Goal: Book appointment/travel/reservation

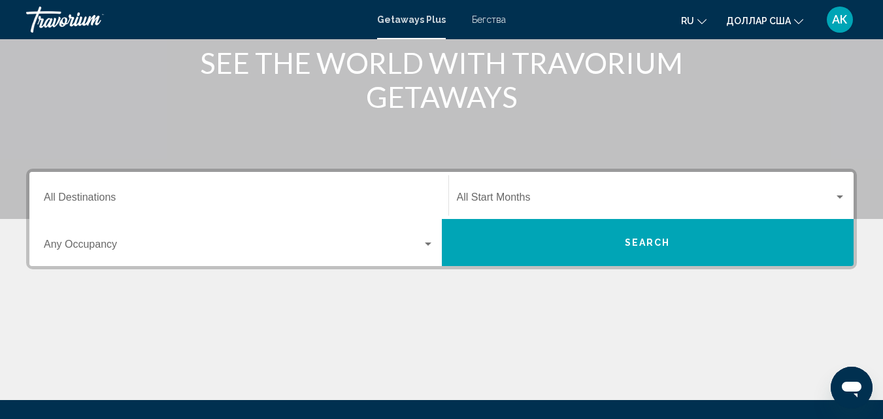
scroll to position [196, 0]
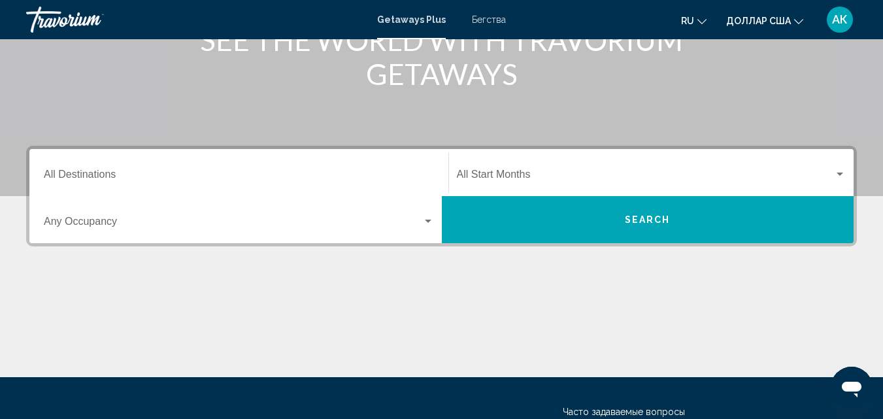
click at [428, 224] on div "Виджет поиска" at bounding box center [428, 221] width 12 height 10
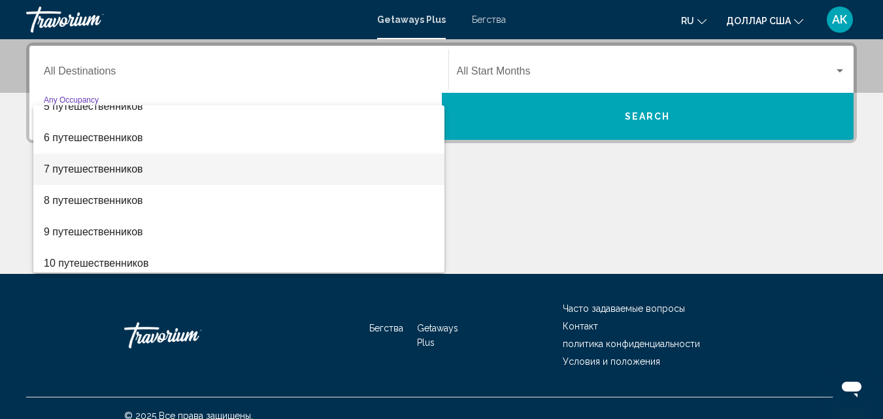
scroll to position [146, 0]
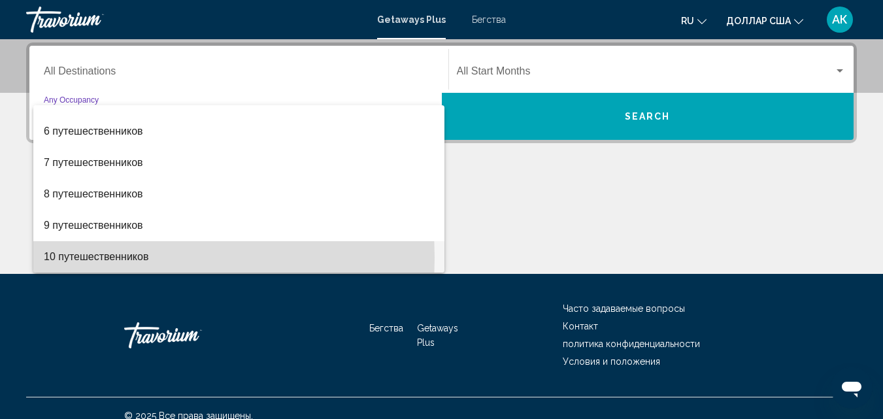
click at [128, 258] on font "10 путешественников" at bounding box center [96, 256] width 105 height 11
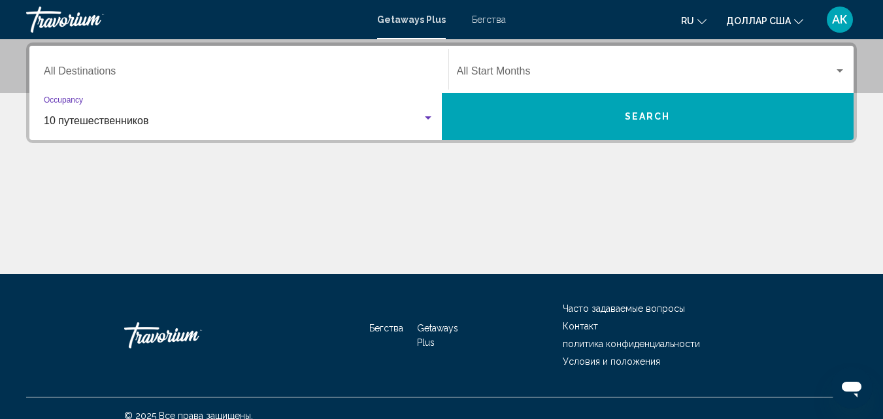
click at [90, 71] on input "Destination All Destinations" at bounding box center [239, 74] width 390 height 12
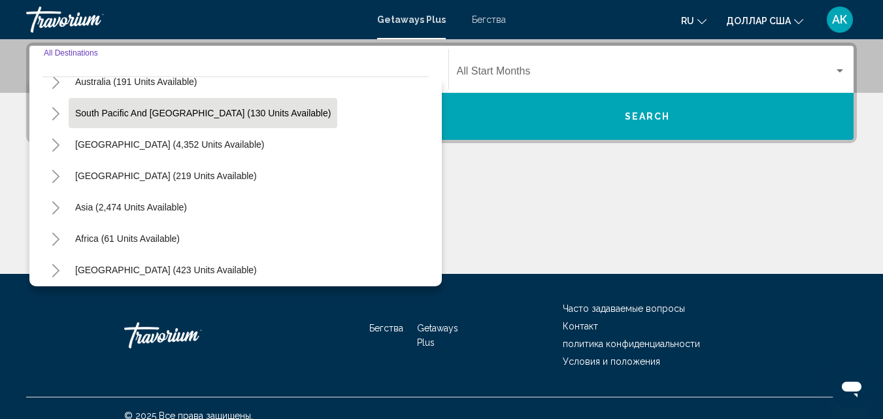
scroll to position [212, 0]
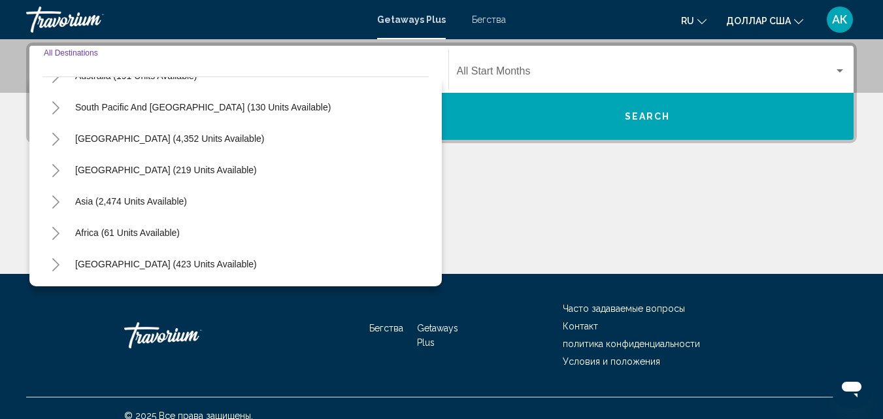
click at [58, 204] on icon "Toggle Asia (2,474 units available)" at bounding box center [56, 201] width 10 height 13
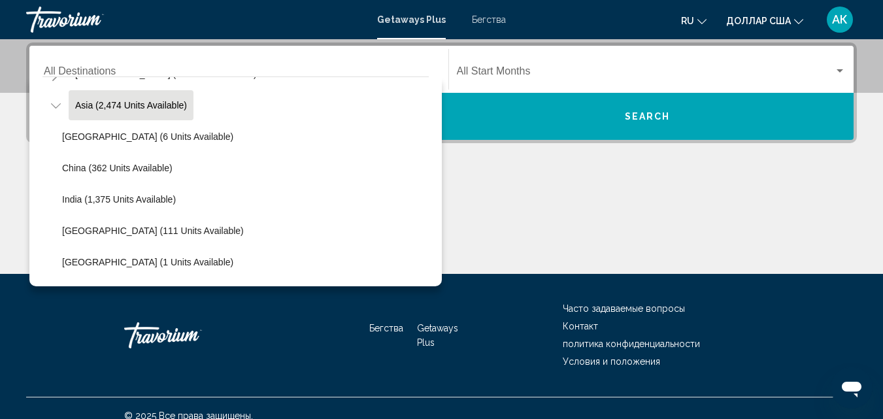
scroll to position [343, 0]
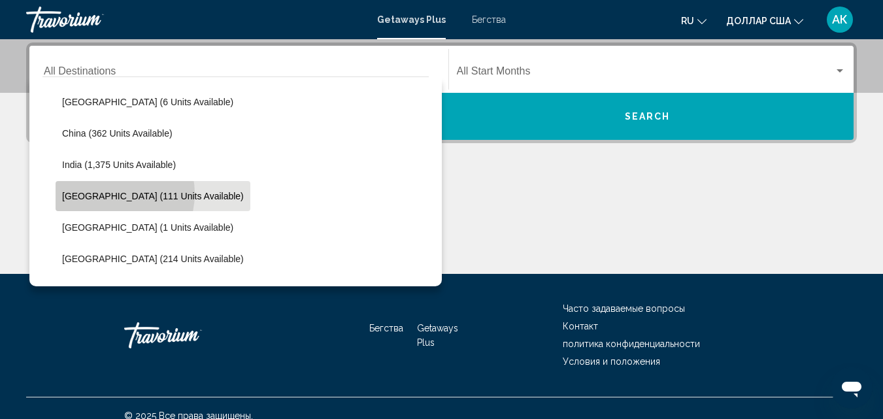
click at [109, 194] on span "[GEOGRAPHIC_DATA] (111 units available)" at bounding box center [153, 196] width 182 height 10
type input "**********"
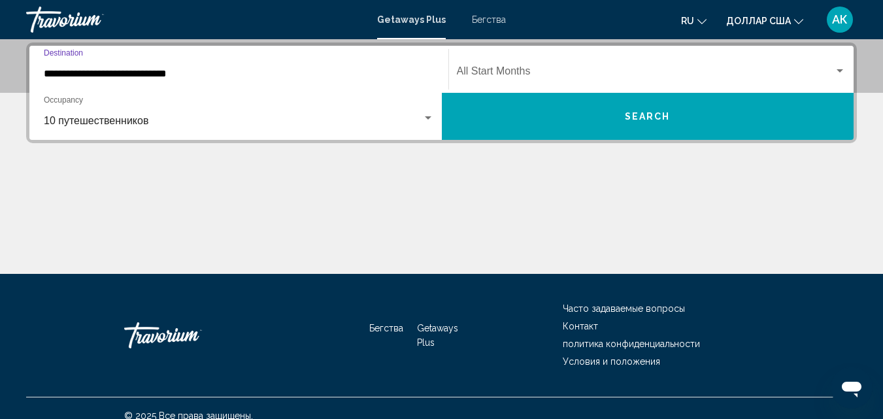
click at [515, 63] on div "Start Month All Start Months" at bounding box center [652, 69] width 390 height 41
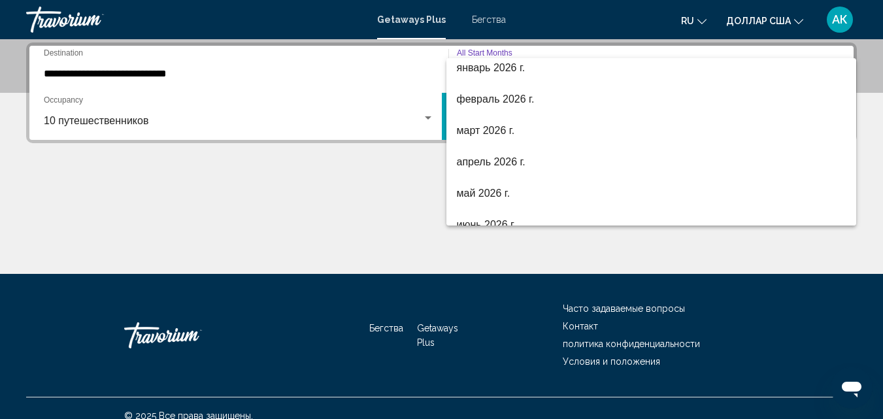
scroll to position [196, 0]
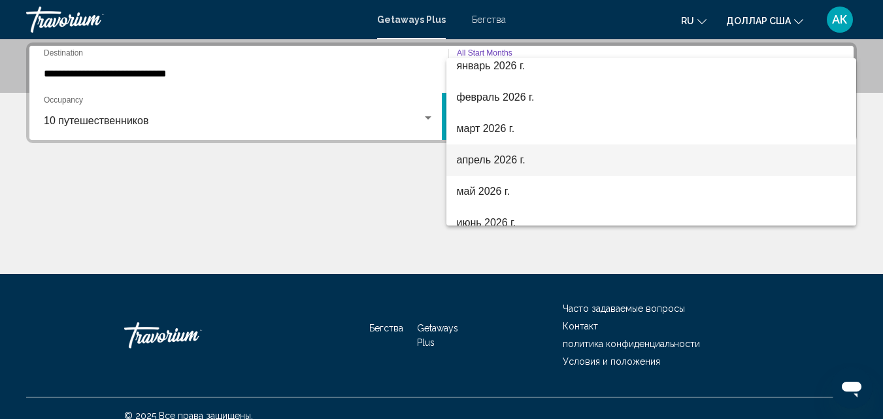
click at [479, 160] on font "апрель 2026 г." at bounding box center [491, 159] width 69 height 11
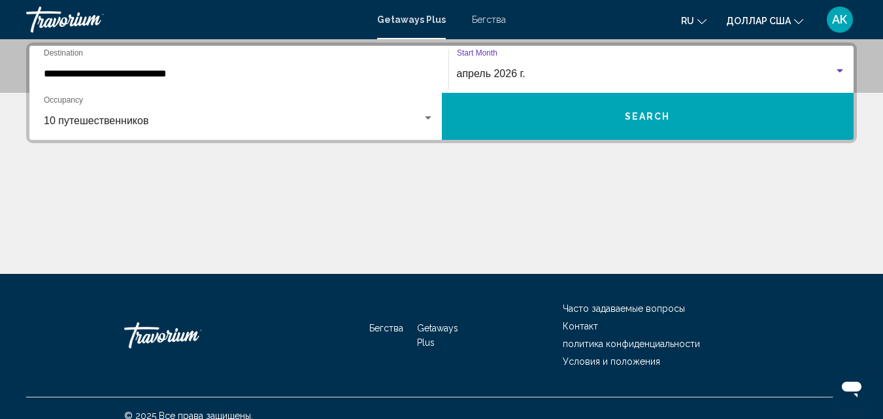
click at [666, 111] on span "Search" at bounding box center [648, 115] width 46 height 10
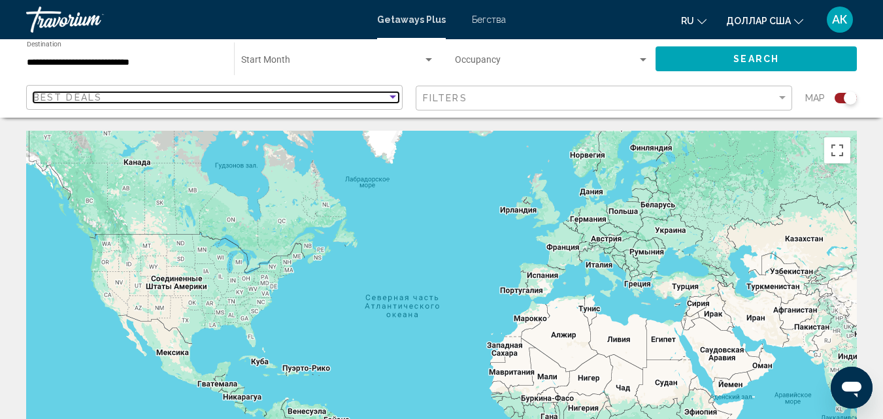
click at [391, 99] on div "Sort by" at bounding box center [393, 97] width 12 height 10
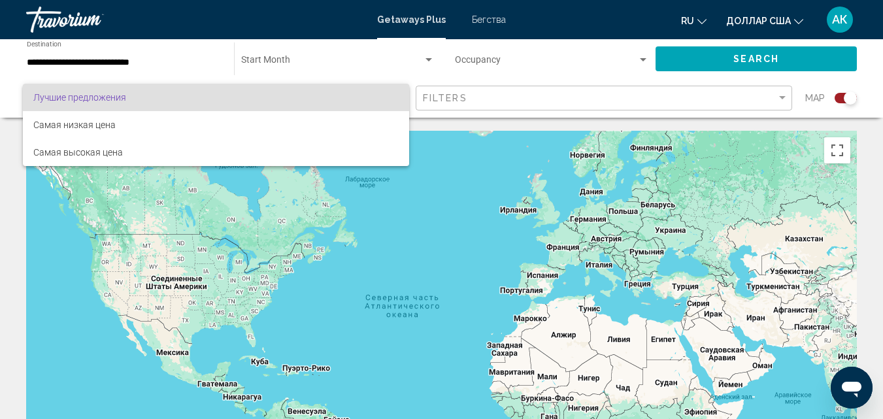
click at [147, 59] on div at bounding box center [441, 209] width 883 height 419
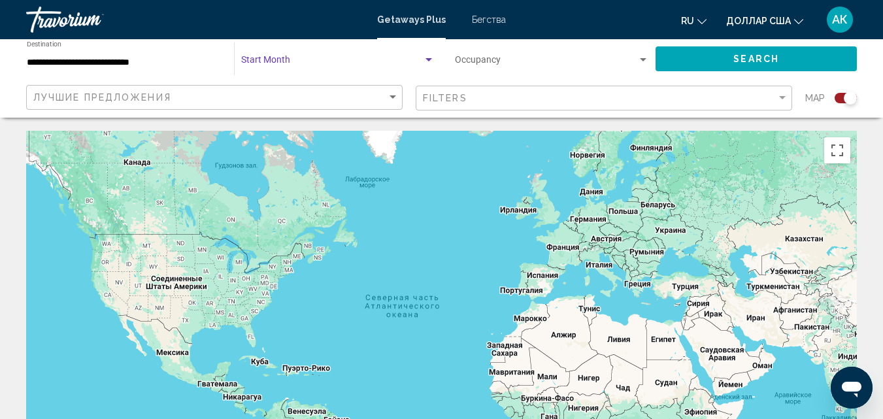
click at [297, 59] on span "Search widget" at bounding box center [332, 63] width 182 height 10
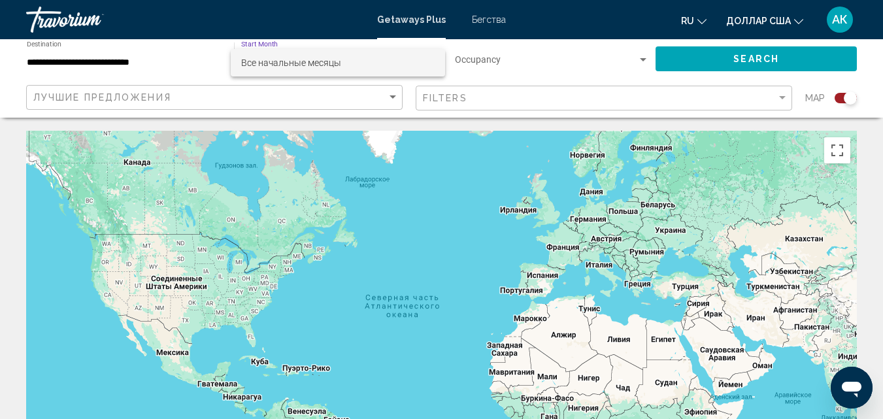
click at [141, 64] on div at bounding box center [441, 209] width 883 height 419
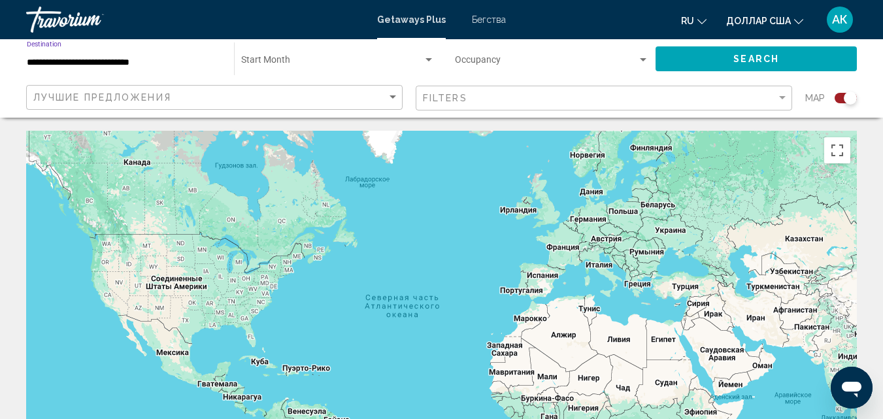
click at [73, 63] on input "**********" at bounding box center [124, 63] width 194 height 10
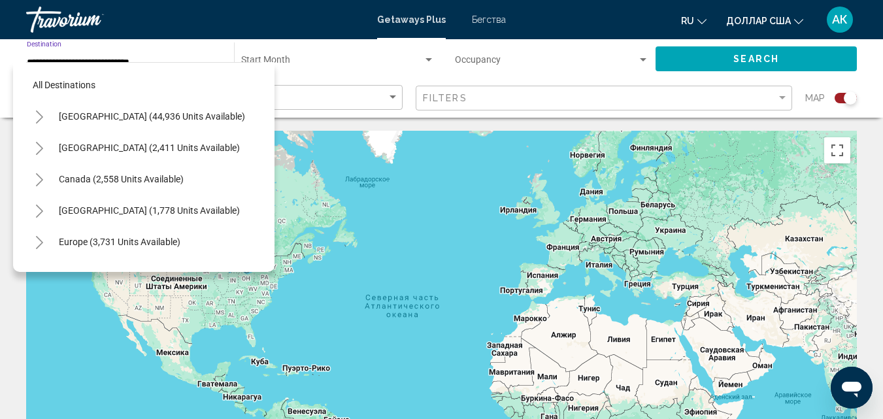
scroll to position [365, 0]
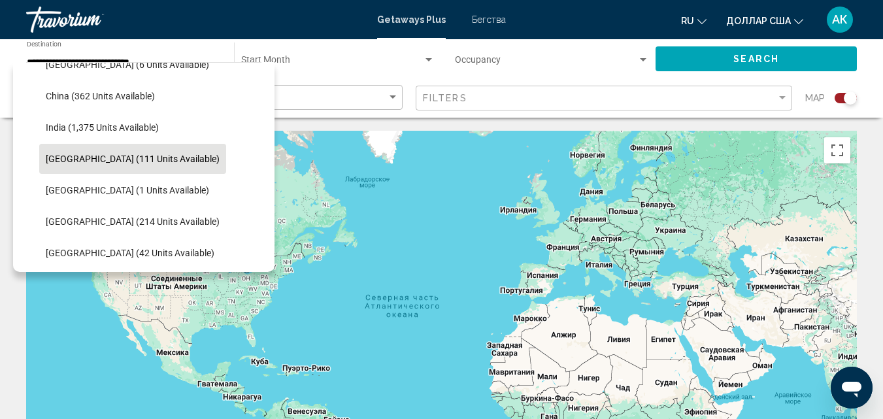
click at [447, 180] on div "Основное содержание" at bounding box center [441, 327] width 831 height 392
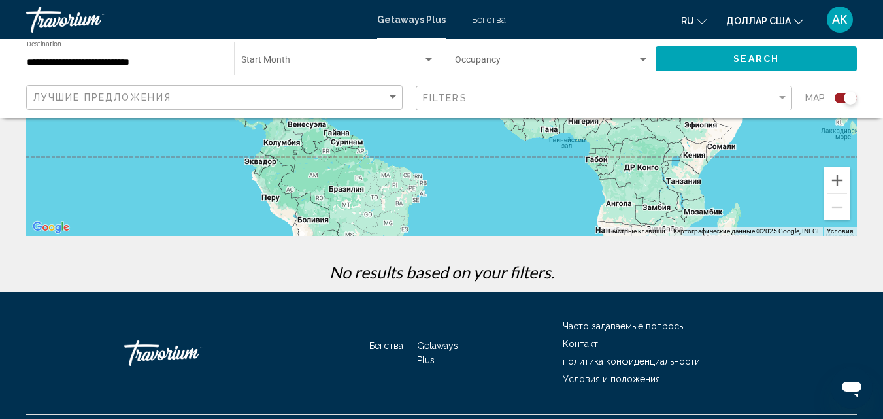
scroll to position [320, 0]
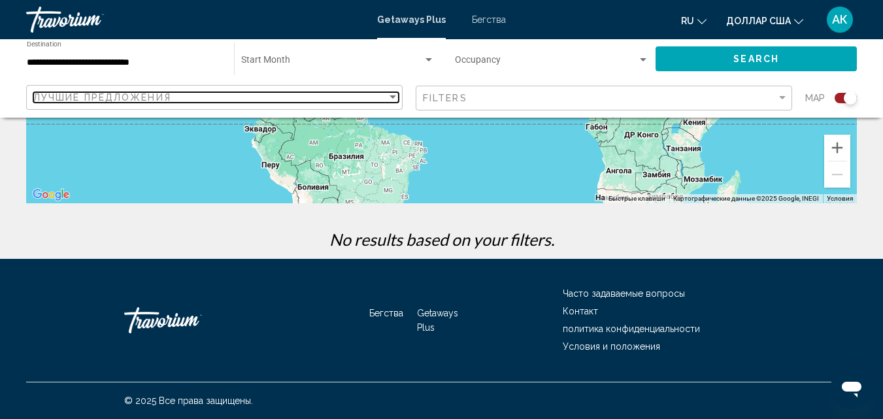
click at [387, 98] on div "Sort by" at bounding box center [393, 97] width 12 height 10
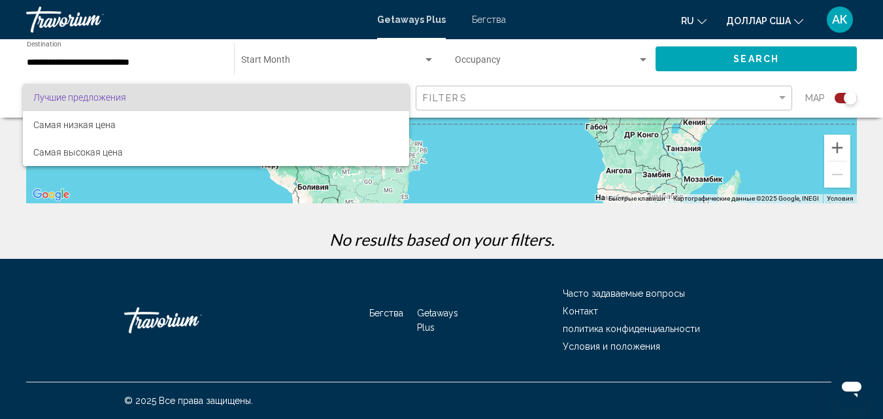
click at [302, 63] on div at bounding box center [441, 209] width 883 height 419
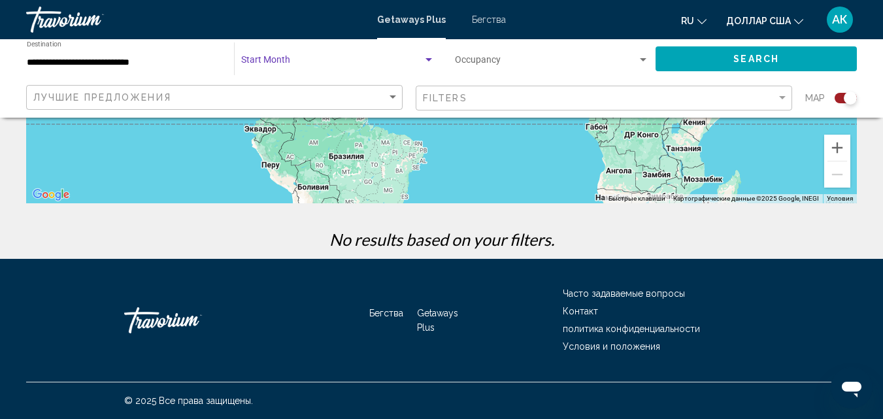
click at [424, 56] on div "Search widget" at bounding box center [429, 60] width 12 height 10
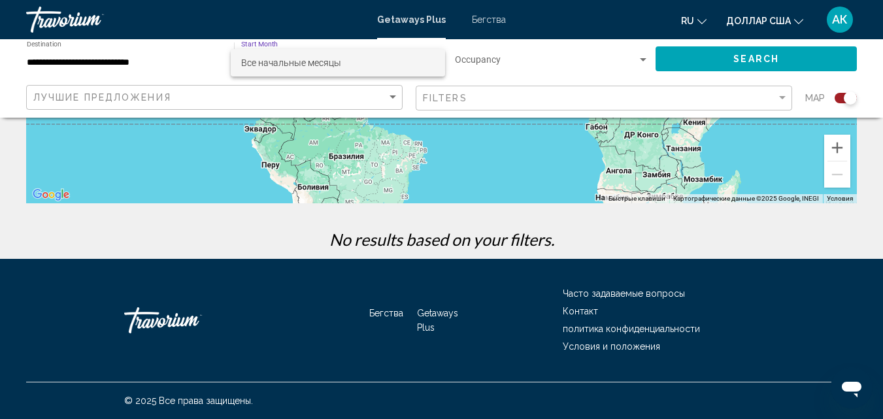
click at [645, 58] on div at bounding box center [441, 209] width 883 height 419
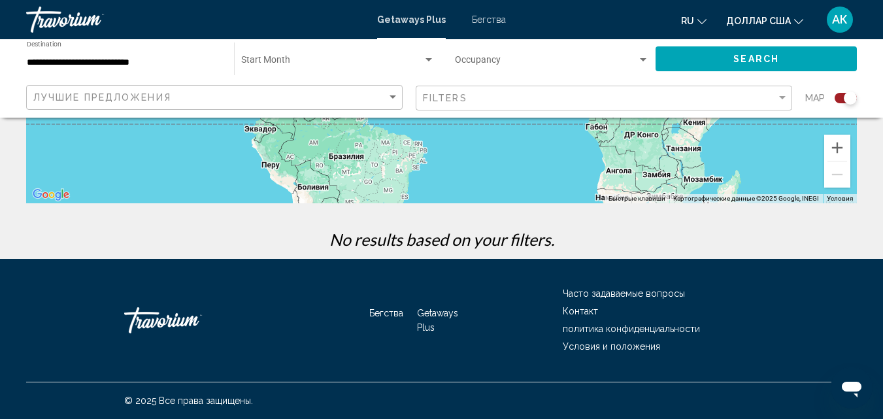
click at [645, 58] on div "Search widget" at bounding box center [643, 59] width 7 height 3
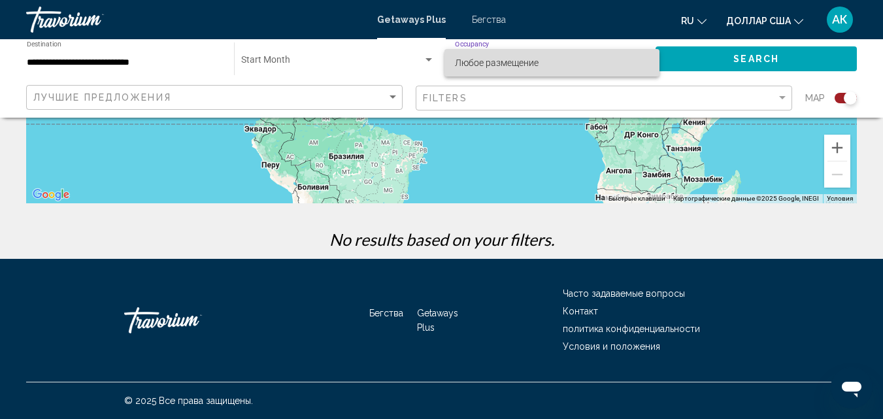
drag, startPoint x: 528, startPoint y: 61, endPoint x: 543, endPoint y: 59, distance: 15.9
click at [527, 62] on font "Любое размещение" at bounding box center [497, 63] width 84 height 10
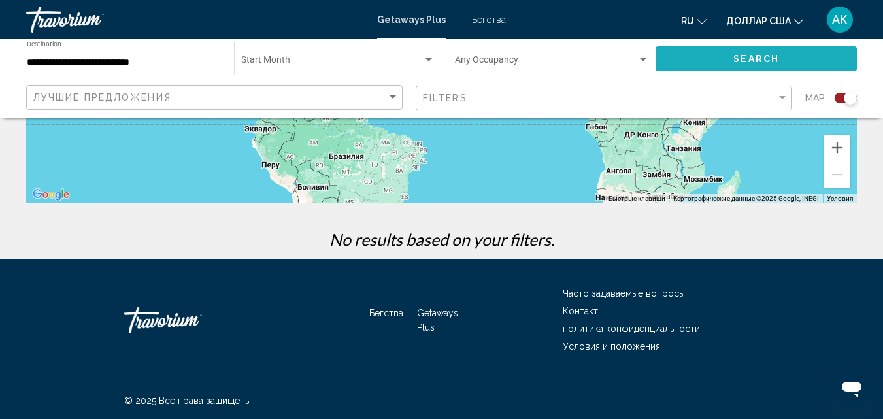
click at [711, 65] on button "Search" at bounding box center [756, 58] width 201 height 24
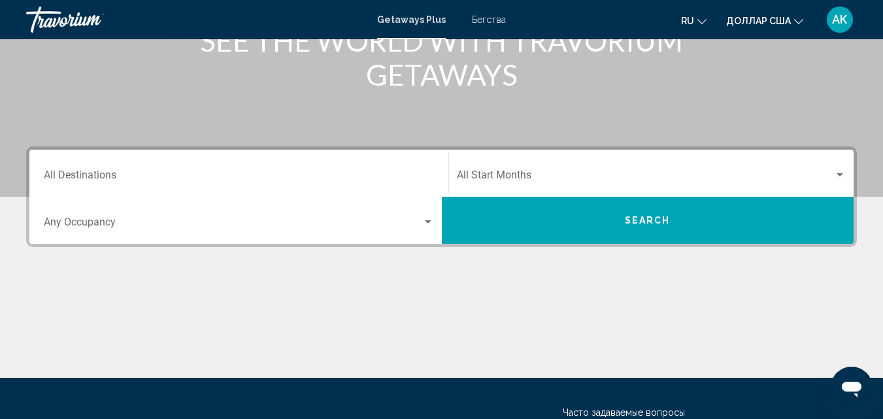
scroll to position [196, 0]
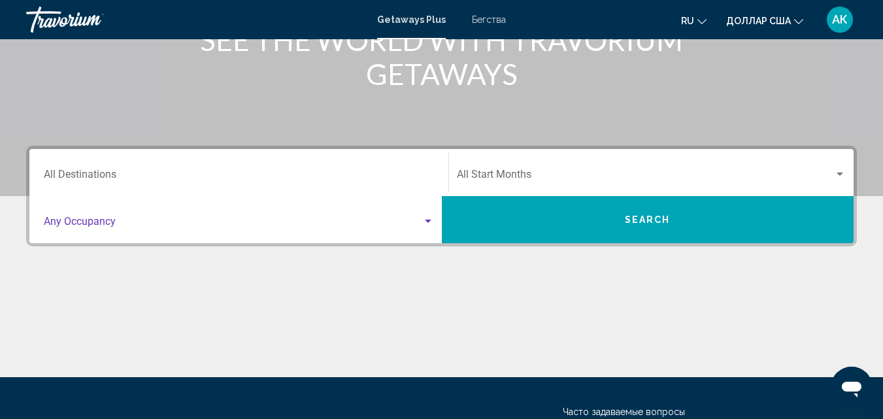
click at [433, 220] on div "Search widget" at bounding box center [428, 221] width 12 height 10
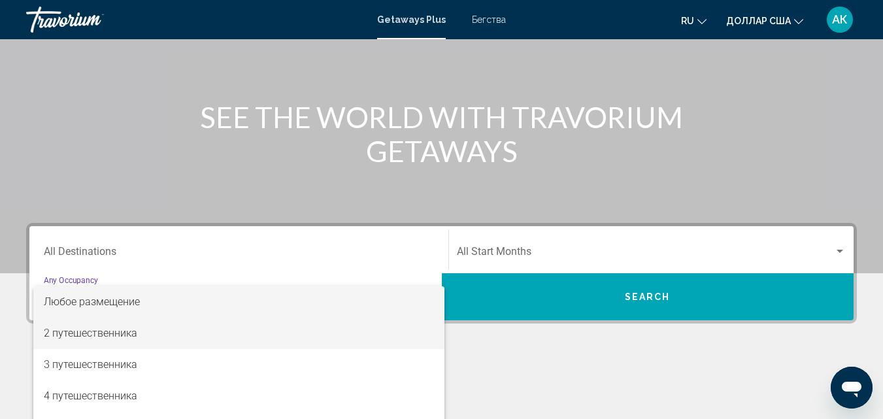
scroll to position [118, 0]
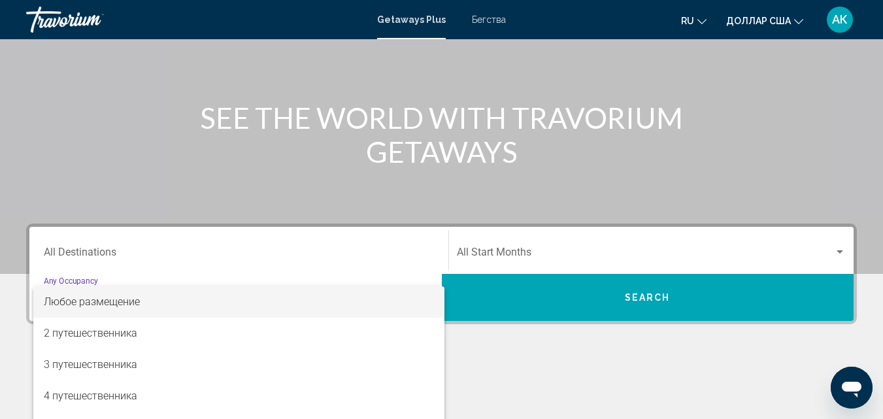
click at [539, 371] on div at bounding box center [441, 209] width 883 height 419
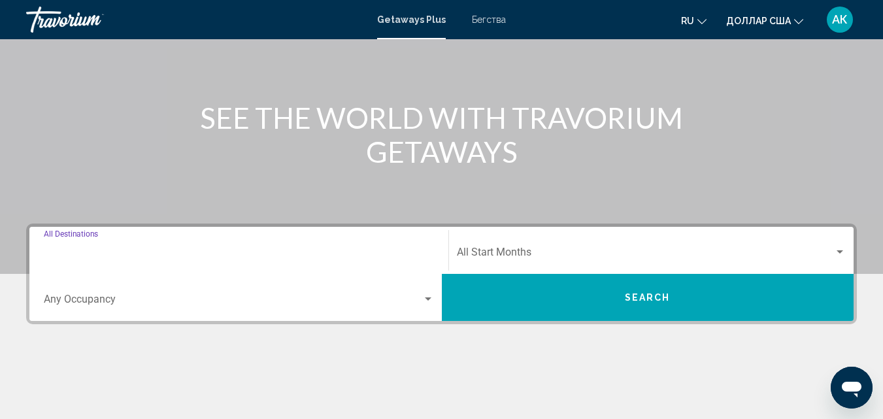
click at [110, 255] on input "Destination All Destinations" at bounding box center [239, 255] width 390 height 12
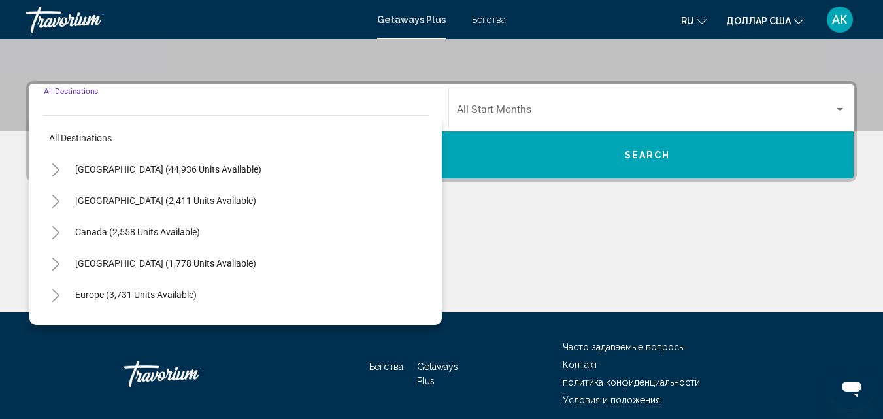
scroll to position [299, 0]
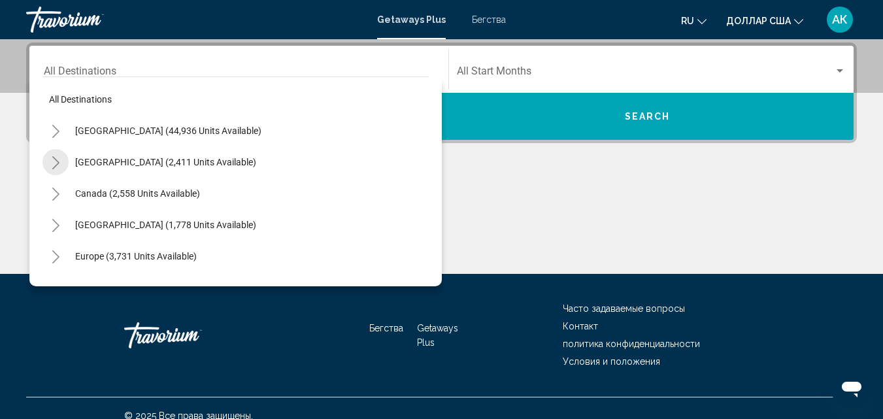
click at [55, 161] on icon "Toggle Mexico (2,411 units available)" at bounding box center [56, 162] width 10 height 13
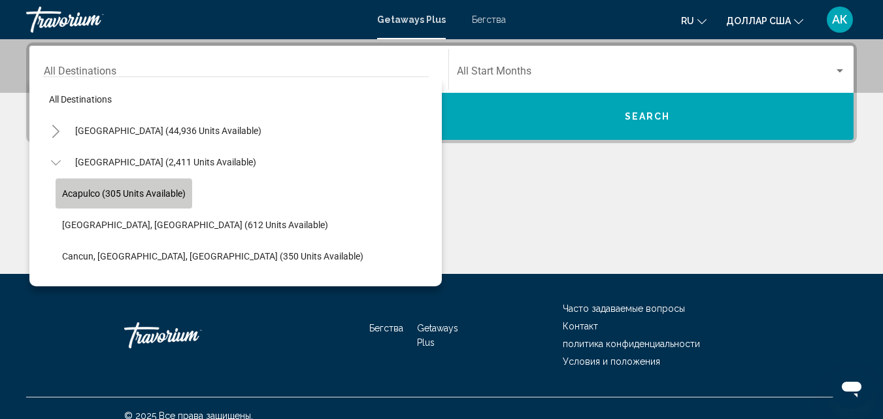
click at [82, 199] on button "Acapulco (305 units available)" at bounding box center [124, 193] width 137 height 30
type input "**********"
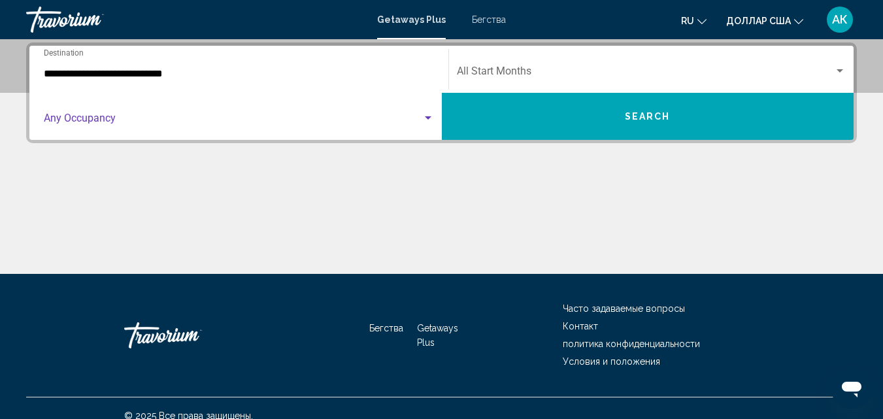
click at [78, 124] on span "Search widget" at bounding box center [233, 121] width 379 height 12
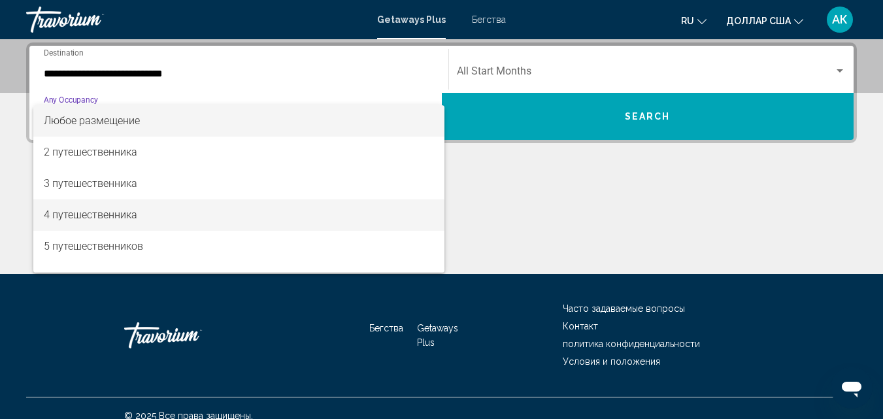
scroll to position [131, 0]
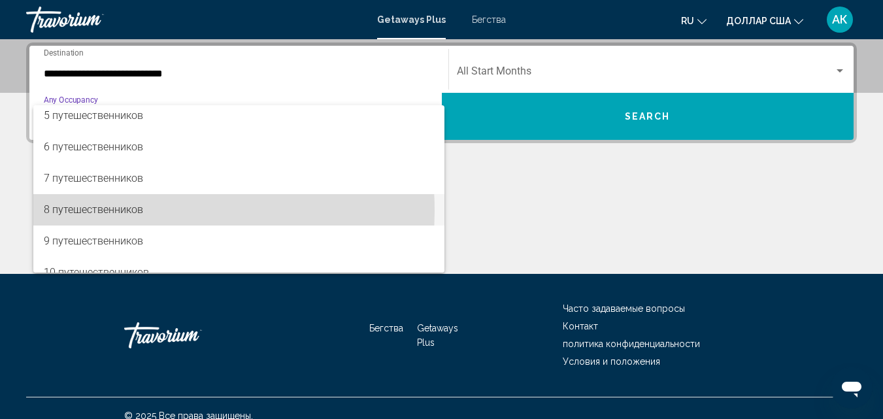
click at [82, 211] on font "8 путешественников" at bounding box center [93, 209] width 99 height 12
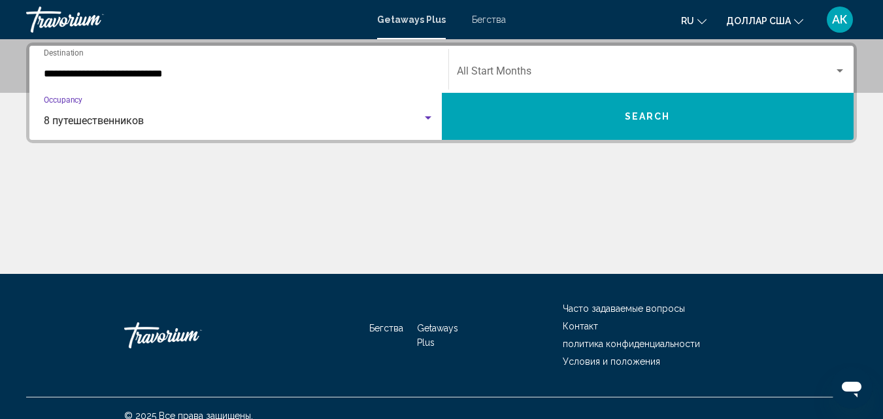
click at [538, 68] on span "Search widget" at bounding box center [646, 74] width 378 height 12
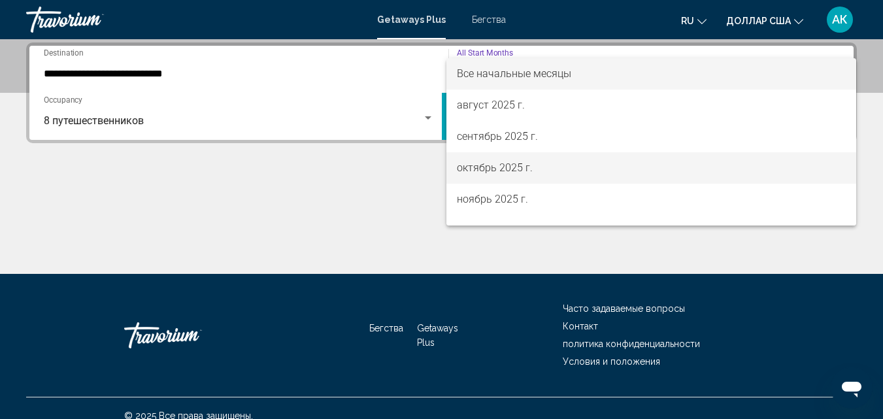
click at [491, 171] on font "октябрь 2025 г." at bounding box center [495, 167] width 76 height 12
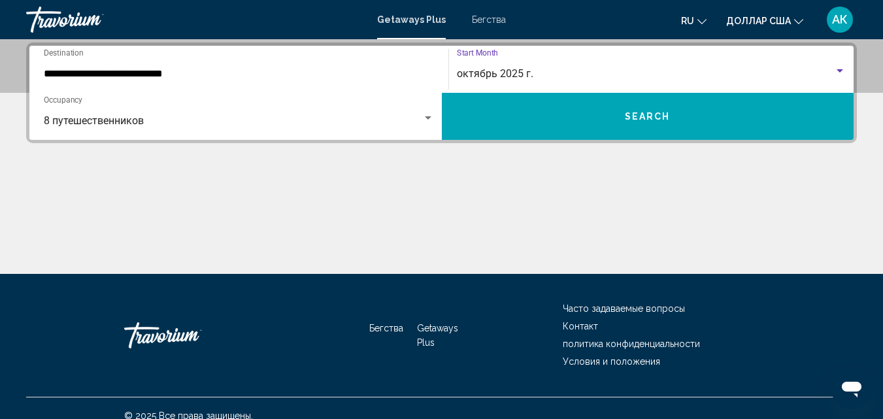
click at [518, 66] on div "октябрь 2025 г. Start Month All Start Months" at bounding box center [652, 69] width 390 height 41
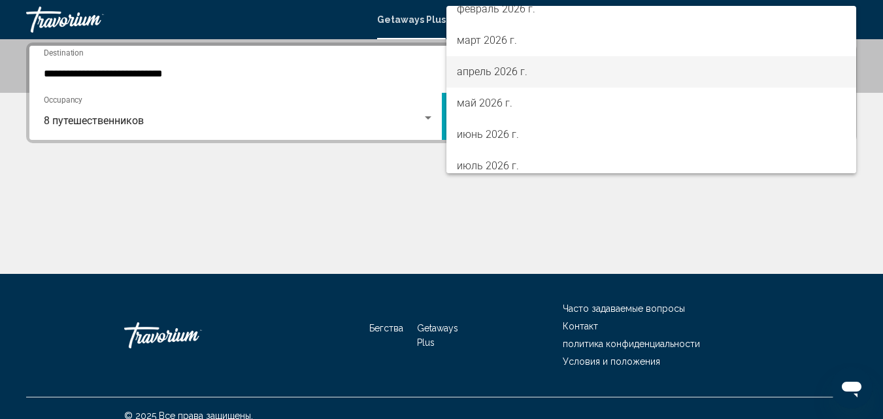
scroll to position [238, 0]
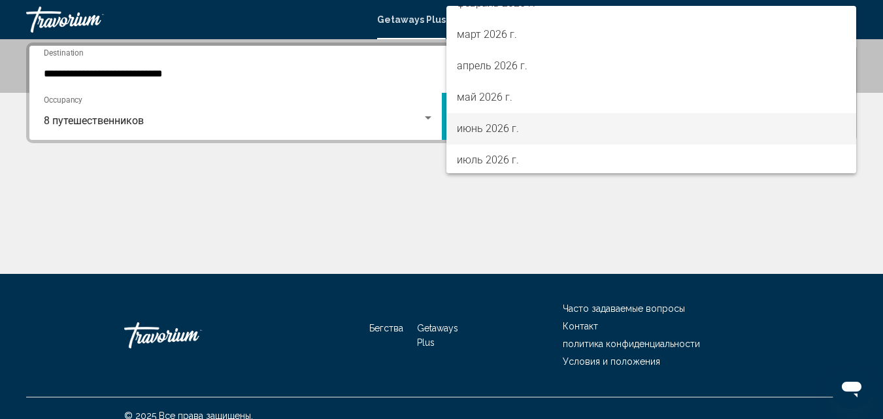
click at [496, 133] on font "июнь 2026 г." at bounding box center [488, 128] width 62 height 12
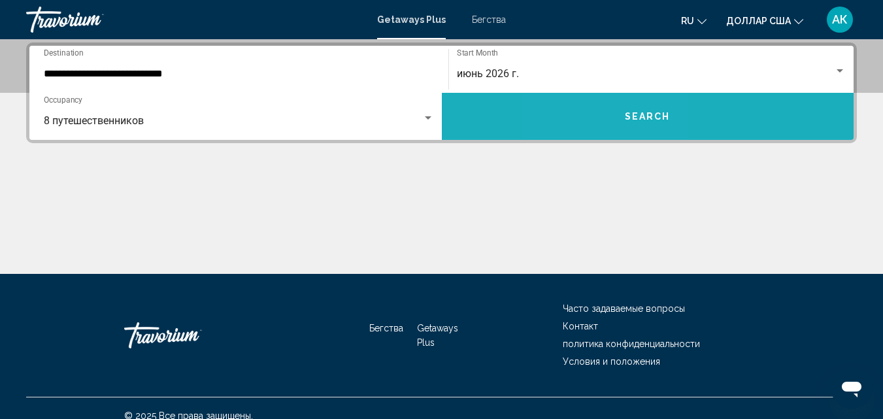
click at [606, 111] on button "Search" at bounding box center [648, 116] width 413 height 47
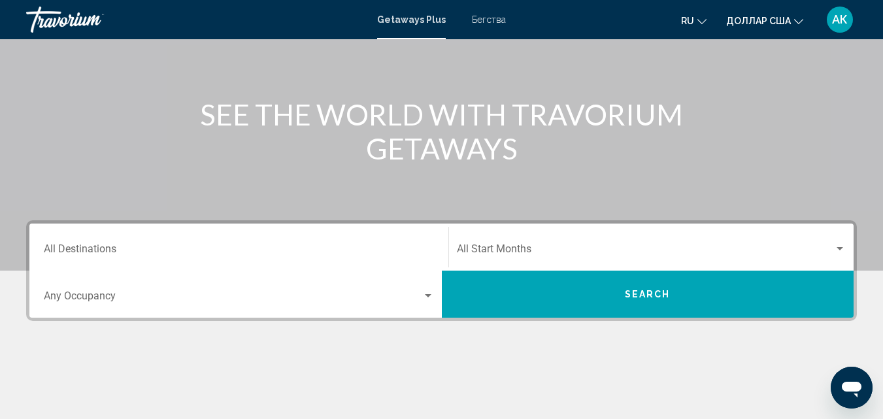
scroll to position [131, 0]
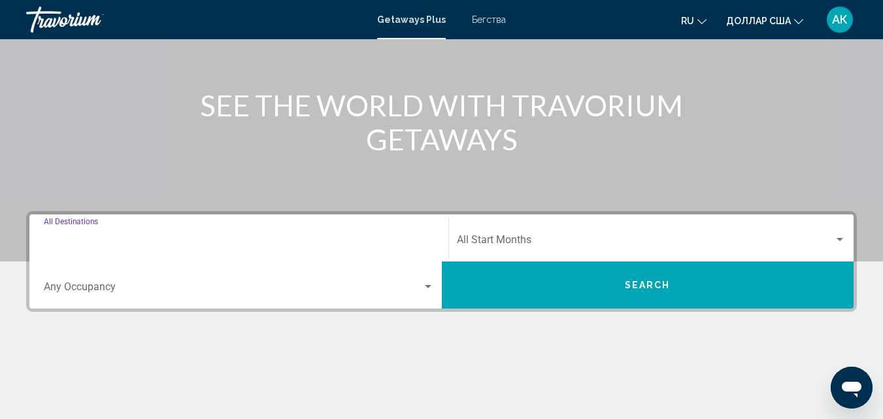
click at [131, 245] on input "Destination All Destinations" at bounding box center [239, 243] width 390 height 12
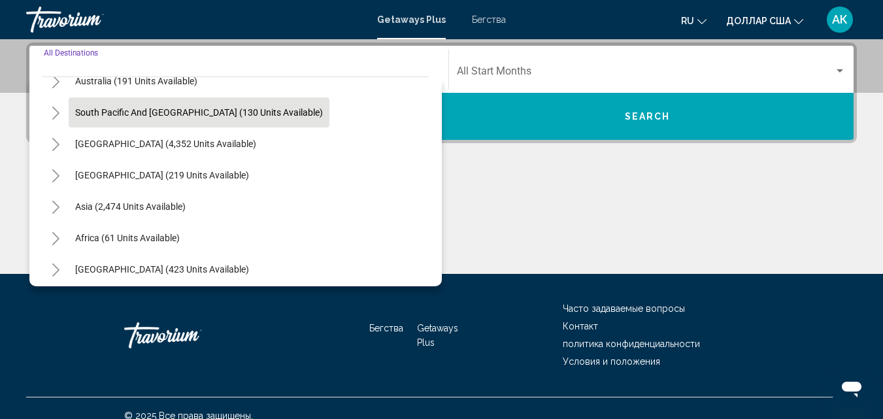
scroll to position [212, 0]
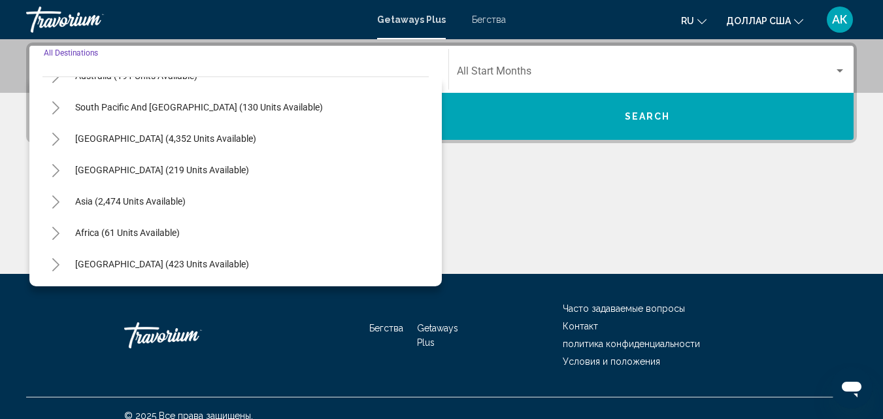
click at [60, 201] on icon "Toggle Asia (2,474 units available)" at bounding box center [56, 201] width 10 height 13
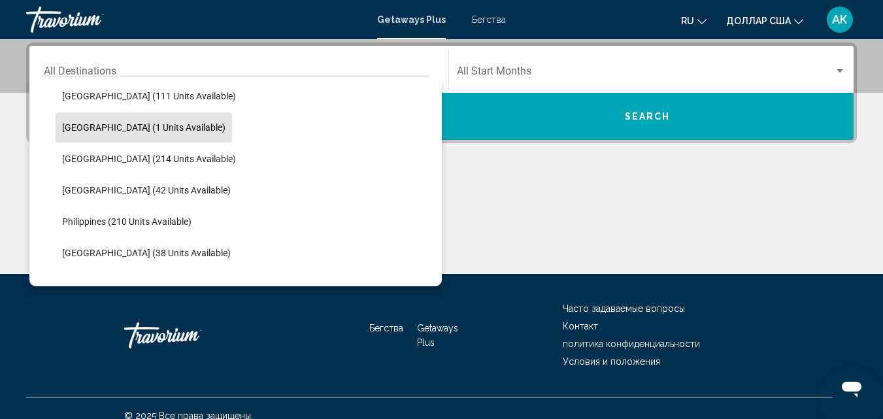
scroll to position [473, 0]
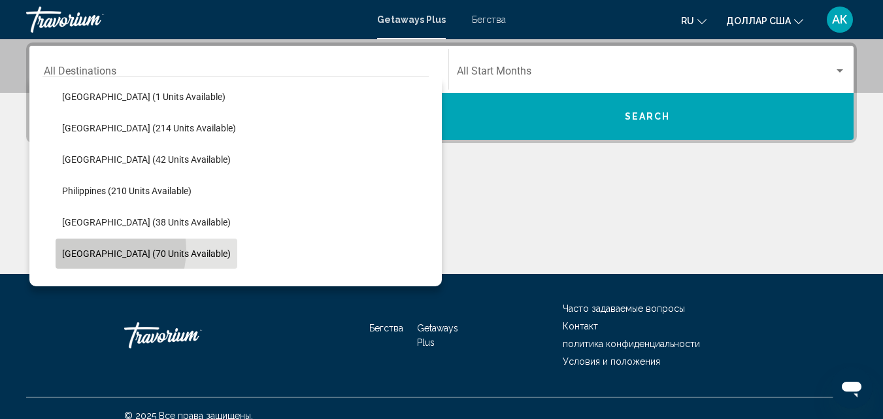
click at [97, 250] on span "[GEOGRAPHIC_DATA] (70 units available)" at bounding box center [146, 253] width 169 height 10
type input "**********"
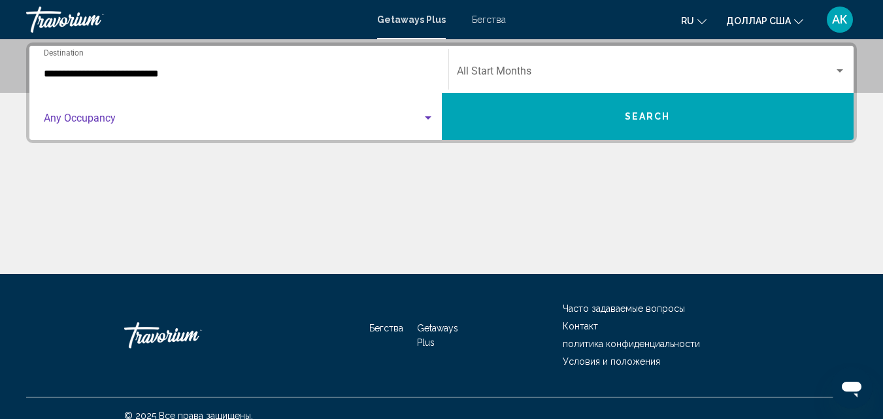
click at [134, 116] on span "Search widget" at bounding box center [233, 121] width 379 height 12
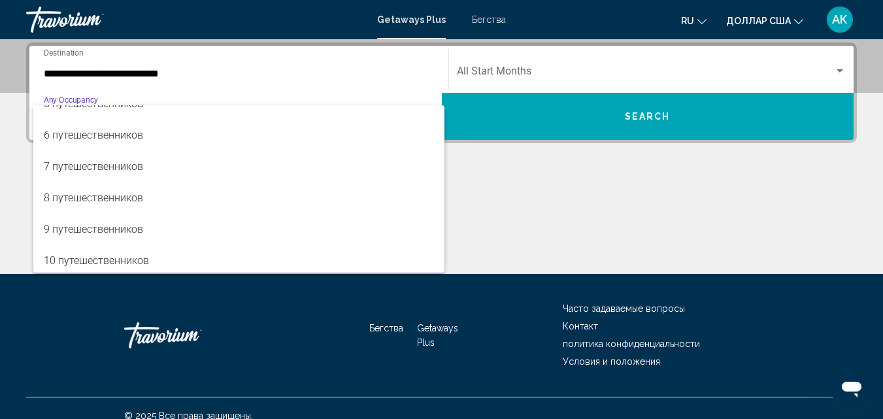
scroll to position [146, 0]
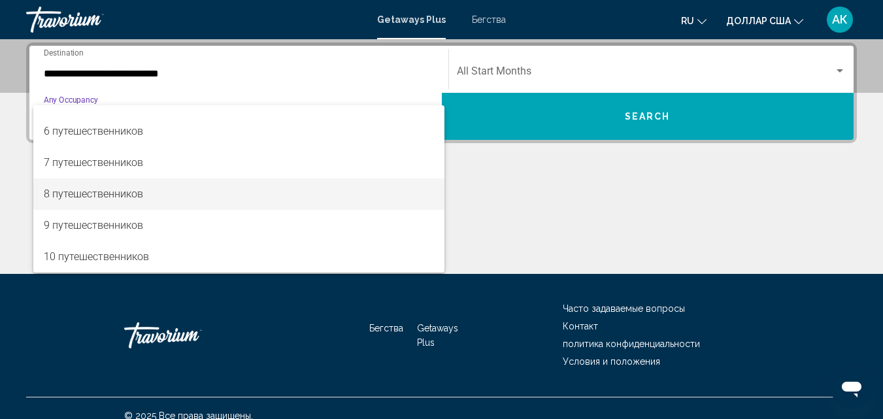
click at [124, 195] on font "8 путешественников" at bounding box center [93, 194] width 99 height 12
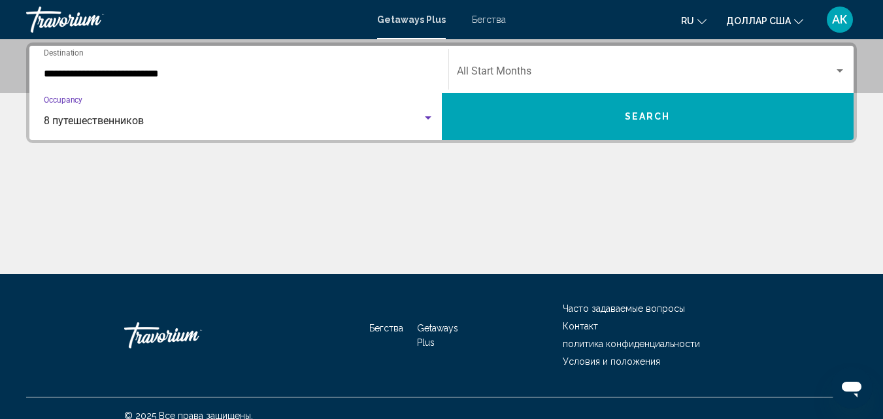
click at [552, 54] on div "Start Month All Start Months" at bounding box center [652, 69] width 390 height 41
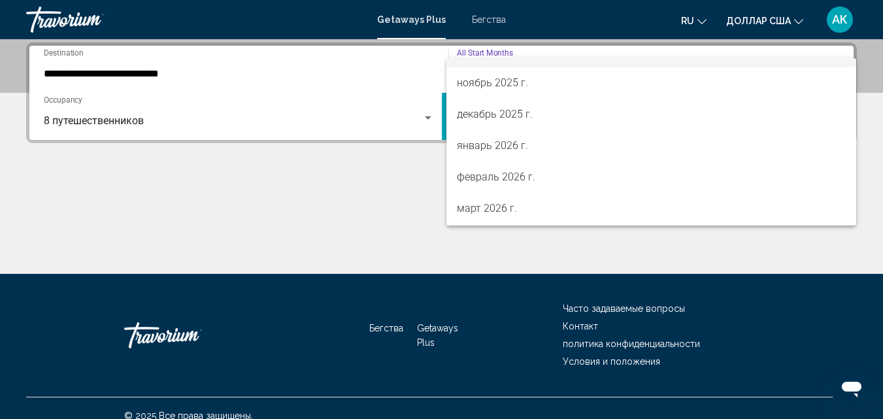
scroll to position [131, 0]
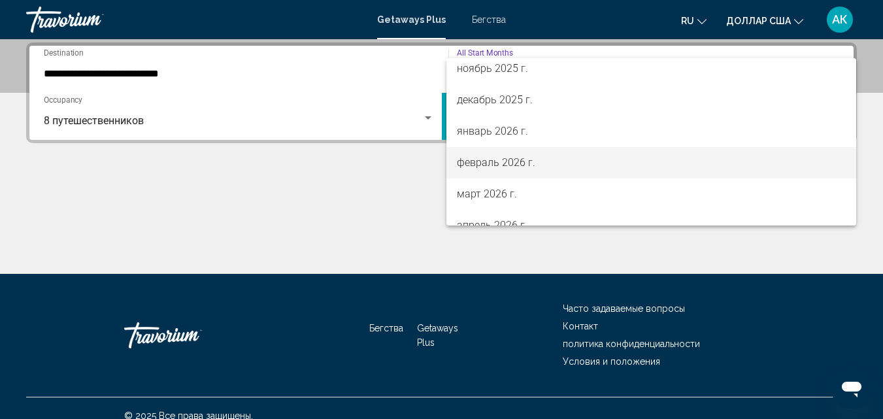
click at [505, 163] on font "февраль 2026 г." at bounding box center [496, 162] width 78 height 12
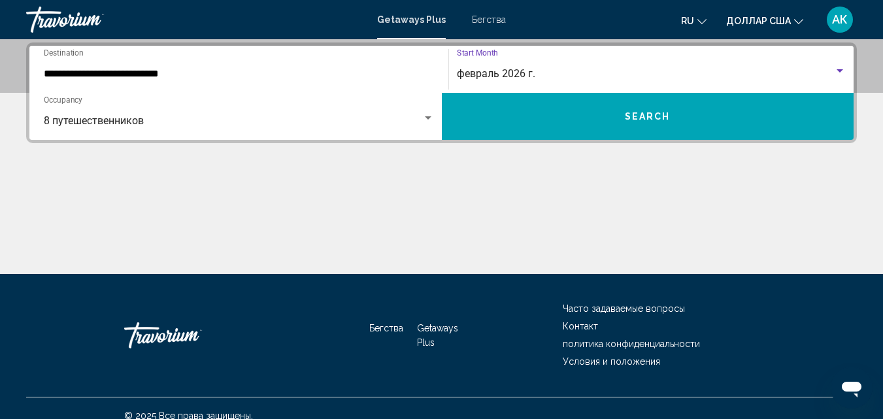
click at [607, 116] on button "Search" at bounding box center [648, 116] width 413 height 47
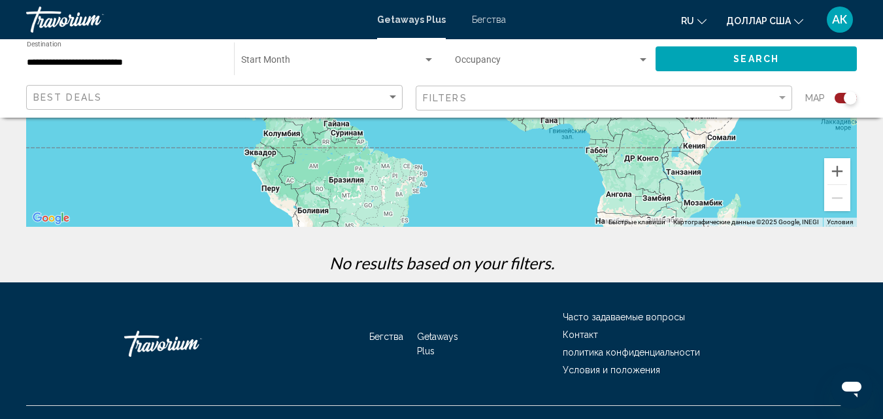
scroll to position [320, 0]
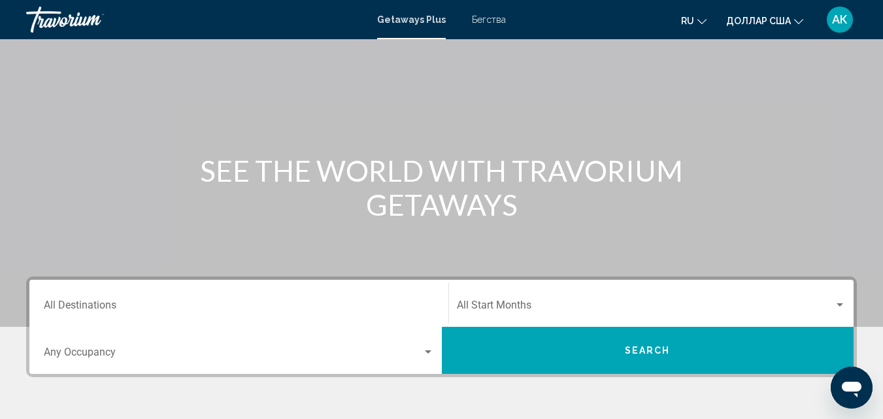
click at [109, 302] on input "Destination All Destinations" at bounding box center [239, 308] width 390 height 12
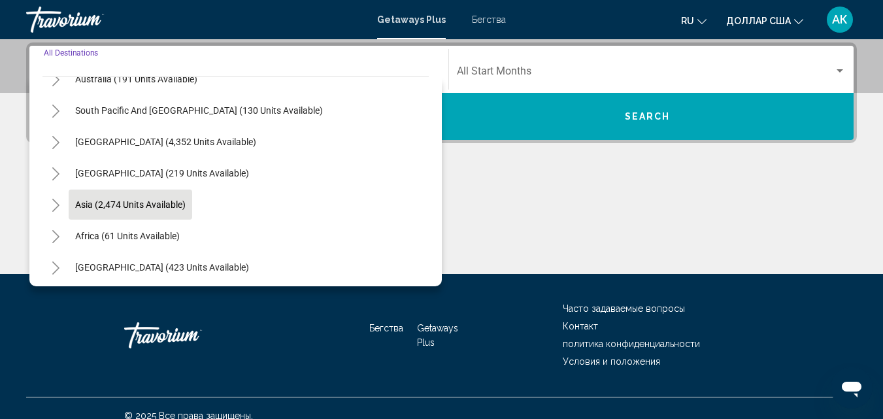
scroll to position [212, 0]
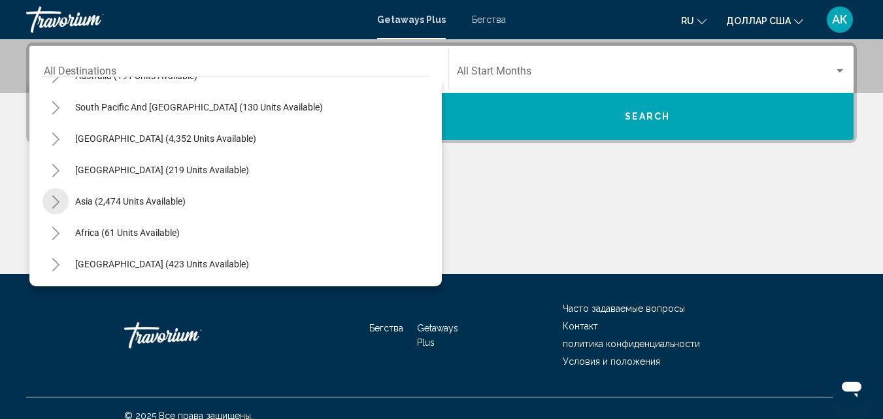
click at [68, 204] on button "Toggle Asia (2,474 units available)" at bounding box center [55, 201] width 26 height 26
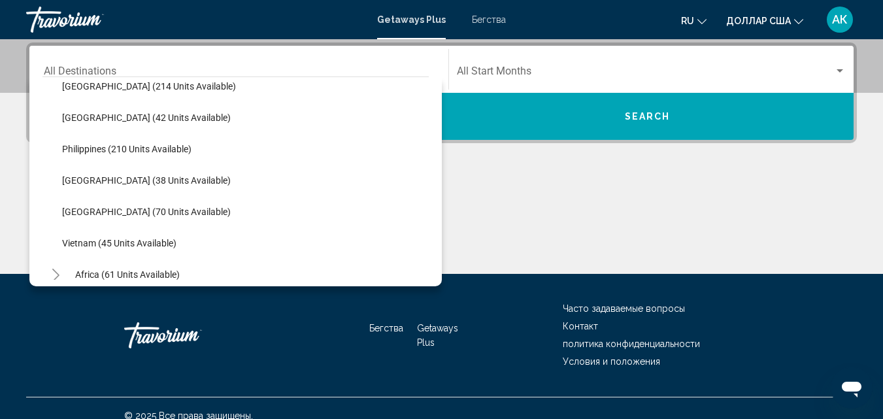
scroll to position [539, 0]
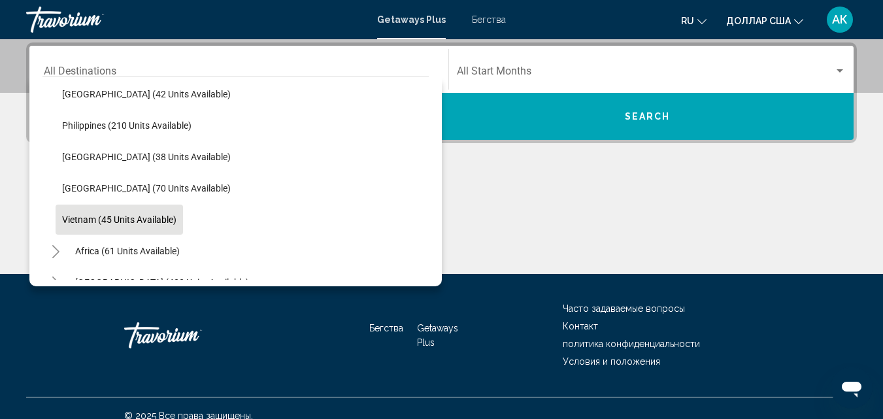
click at [146, 219] on span "Vietnam (45 units available)" at bounding box center [119, 219] width 114 height 10
type input "**********"
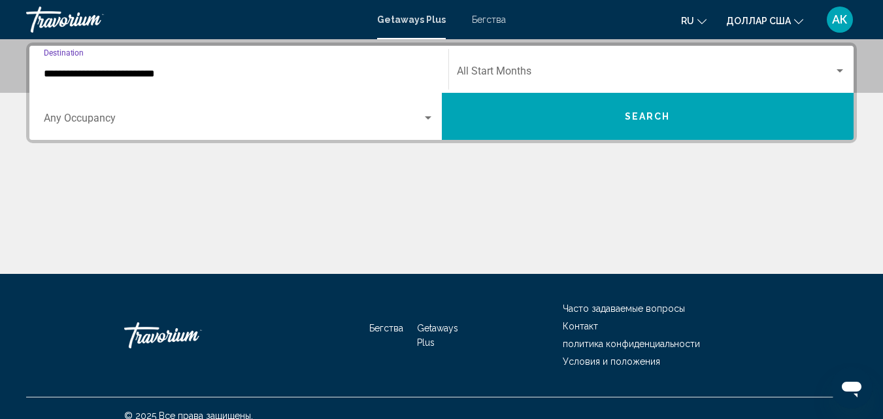
click at [422, 119] on div "Search widget" at bounding box center [428, 118] width 12 height 10
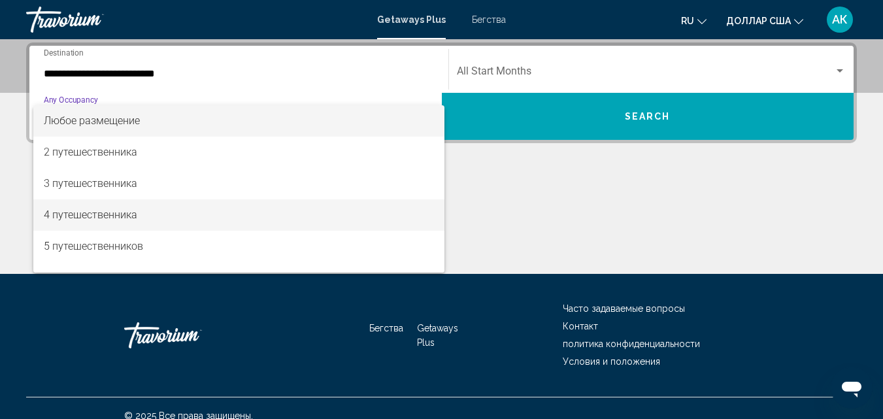
scroll to position [65, 0]
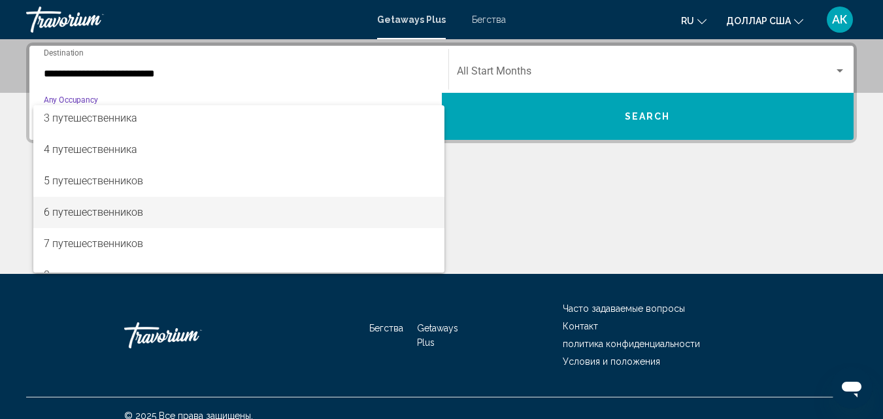
click at [120, 211] on font "6 путешественников" at bounding box center [93, 212] width 99 height 12
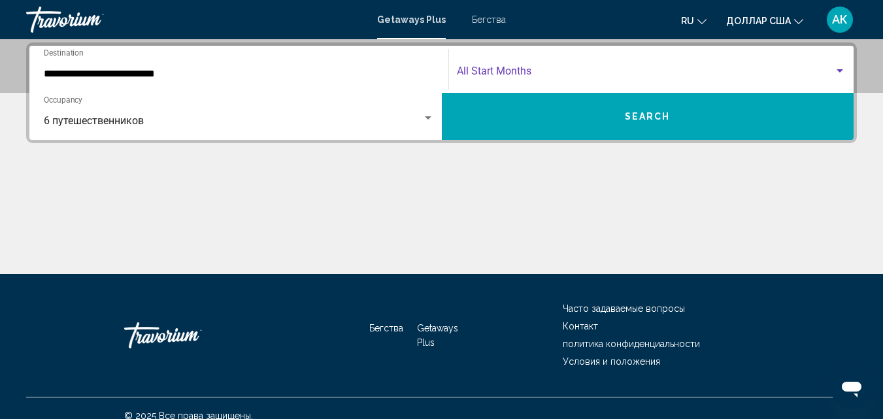
click at [542, 69] on span "Search widget" at bounding box center [646, 74] width 378 height 12
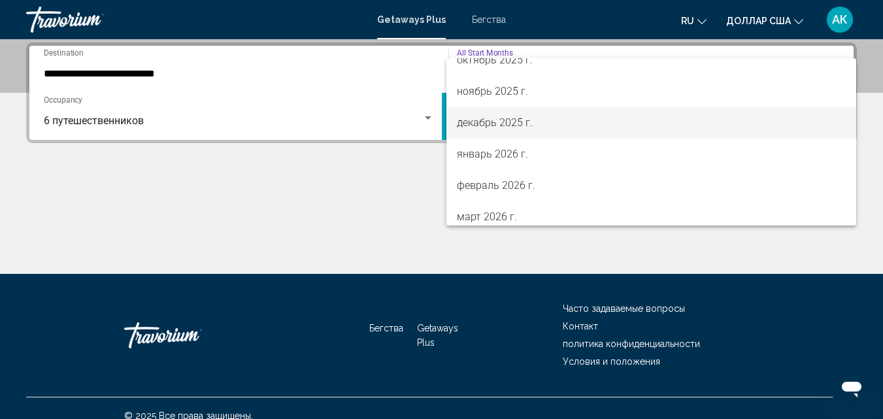
scroll to position [131, 0]
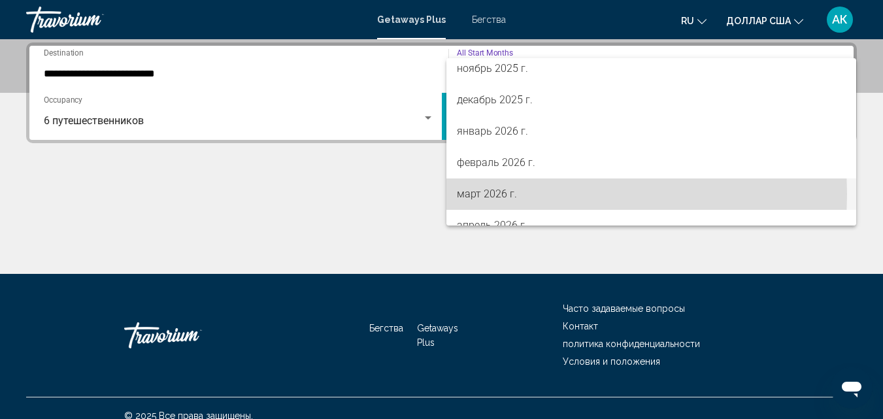
click at [471, 194] on font "март 2026 г." at bounding box center [487, 194] width 60 height 12
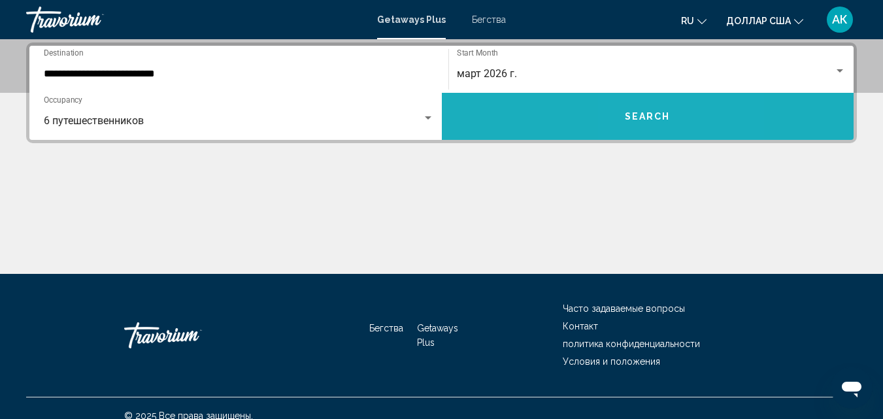
click at [643, 116] on span "Search" at bounding box center [648, 117] width 46 height 10
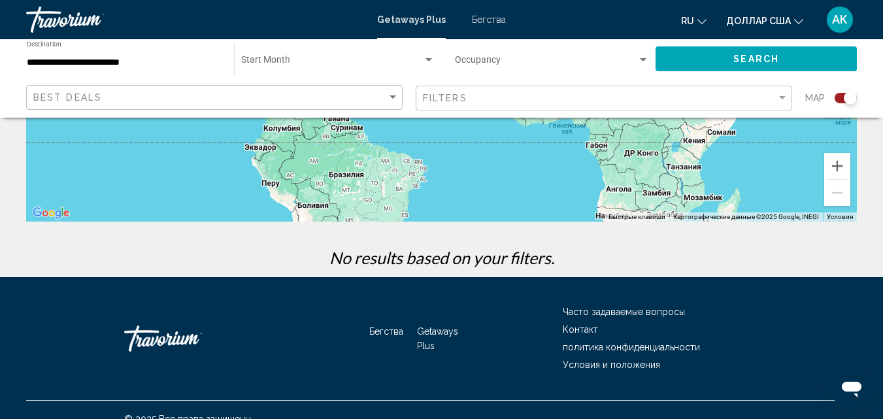
scroll to position [320, 0]
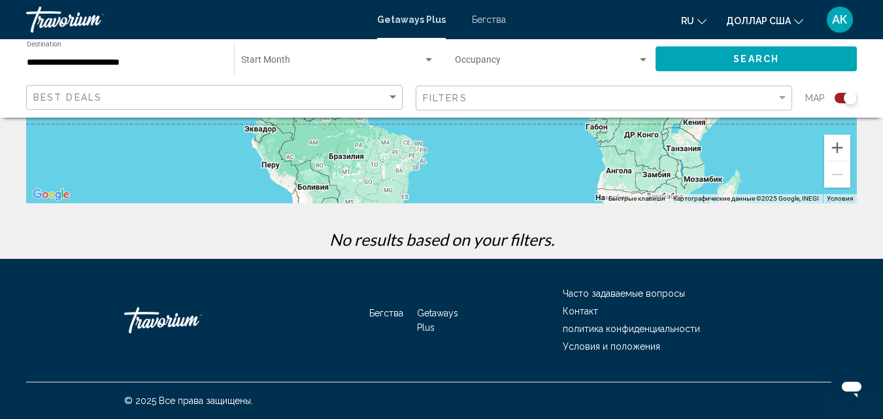
click at [499, 20] on font "Бегства" at bounding box center [489, 19] width 34 height 10
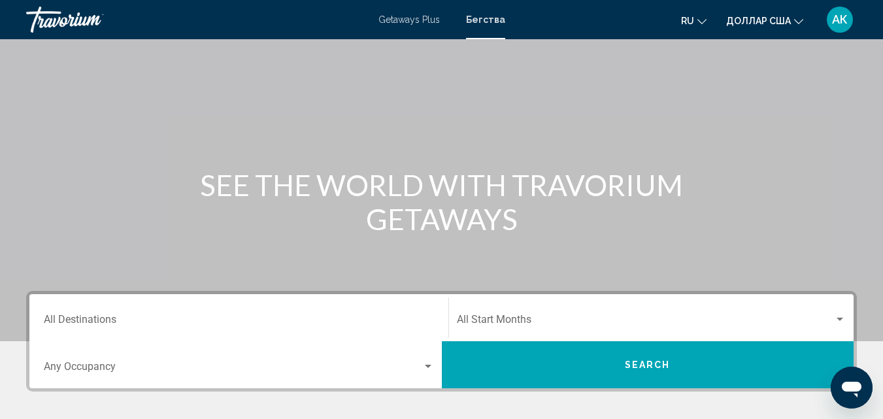
scroll to position [131, 0]
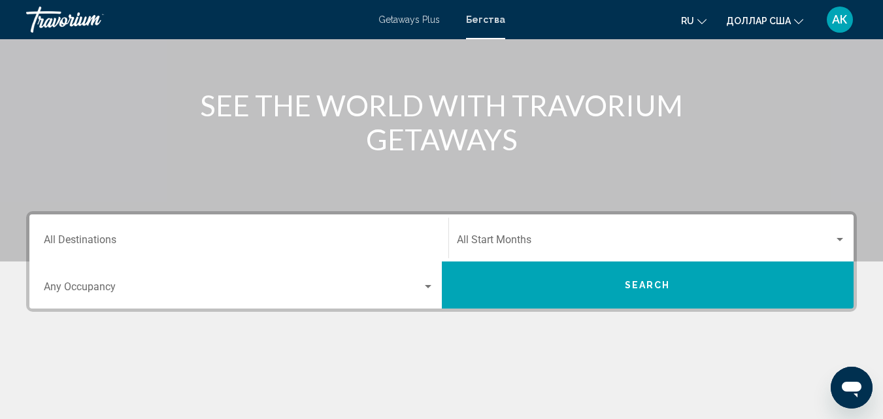
click at [133, 293] on span "Search widget" at bounding box center [233, 290] width 379 height 12
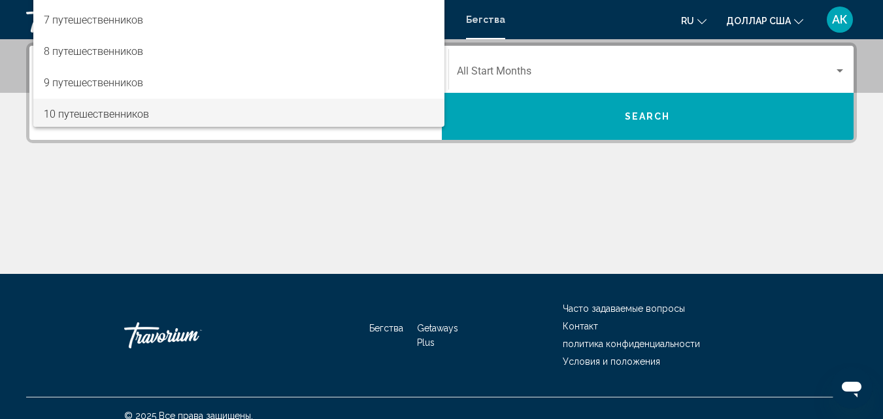
scroll to position [146, 0]
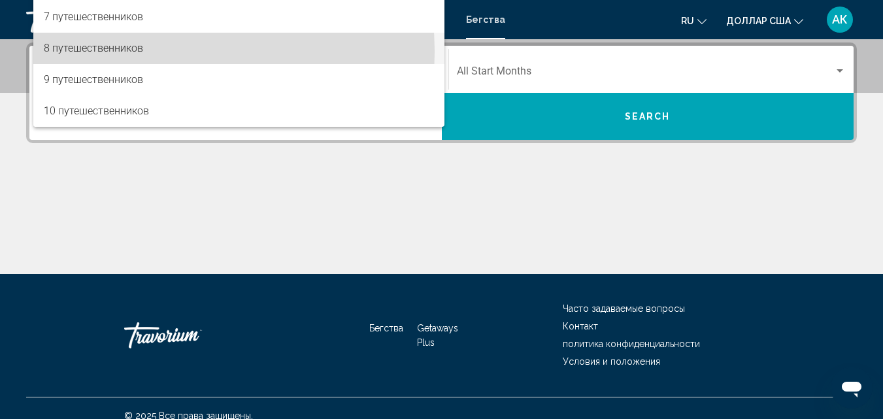
click at [98, 52] on font "8 путешественников" at bounding box center [93, 48] width 99 height 12
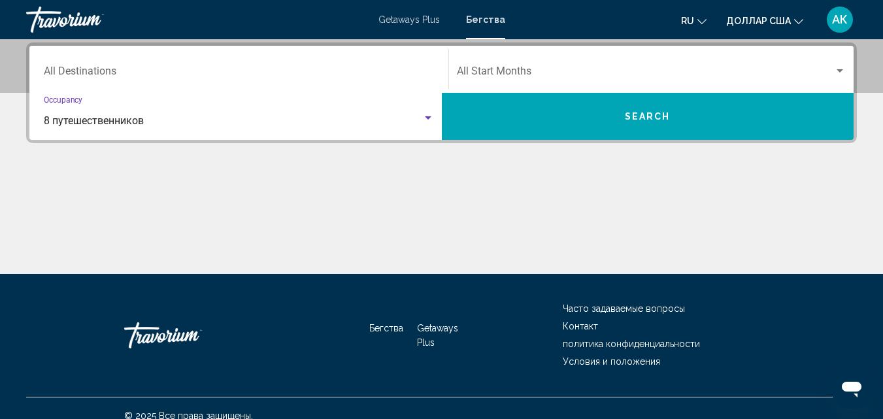
click at [100, 71] on input "Destination All Destinations" at bounding box center [239, 74] width 390 height 12
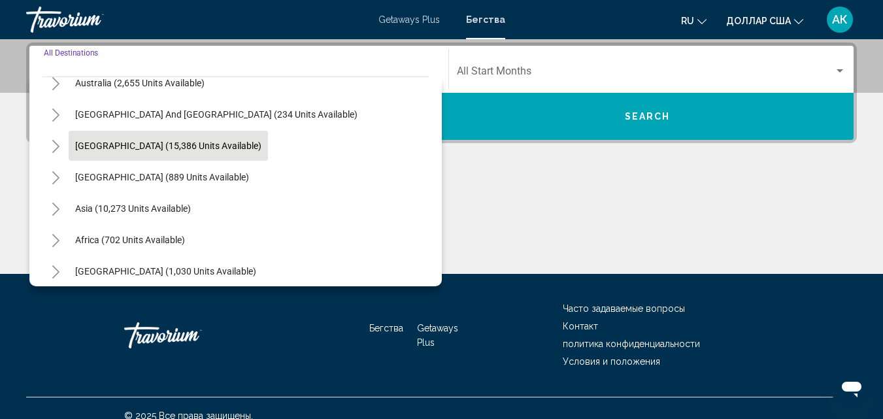
scroll to position [212, 0]
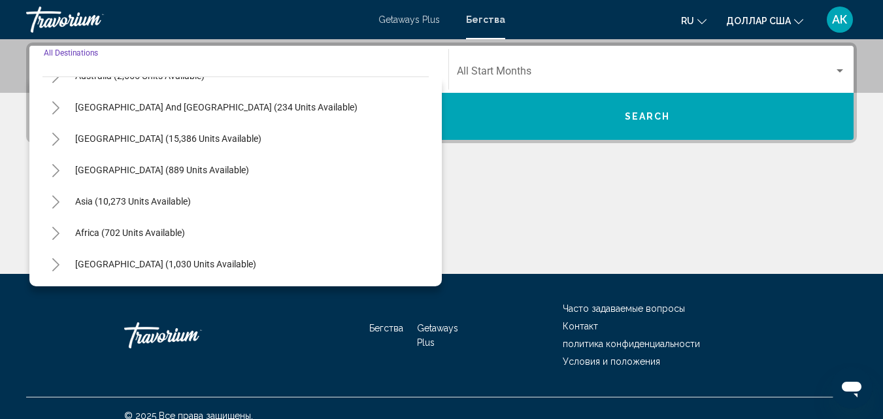
click at [51, 195] on icon "Toggle Asia (10,273 units available)" at bounding box center [56, 201] width 10 height 13
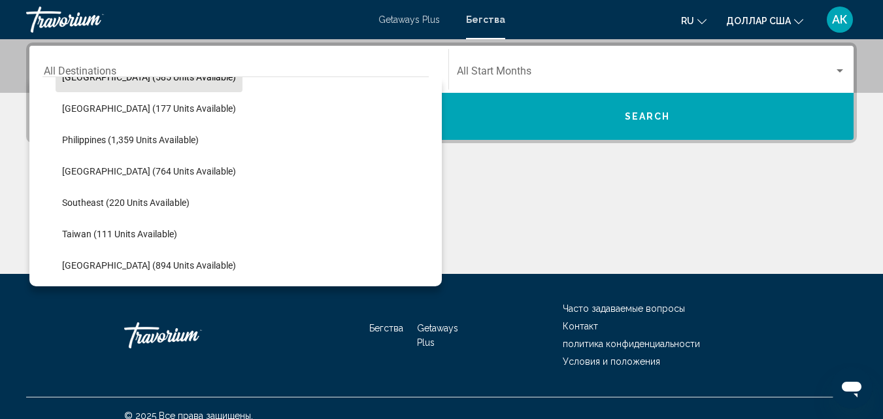
scroll to position [604, 0]
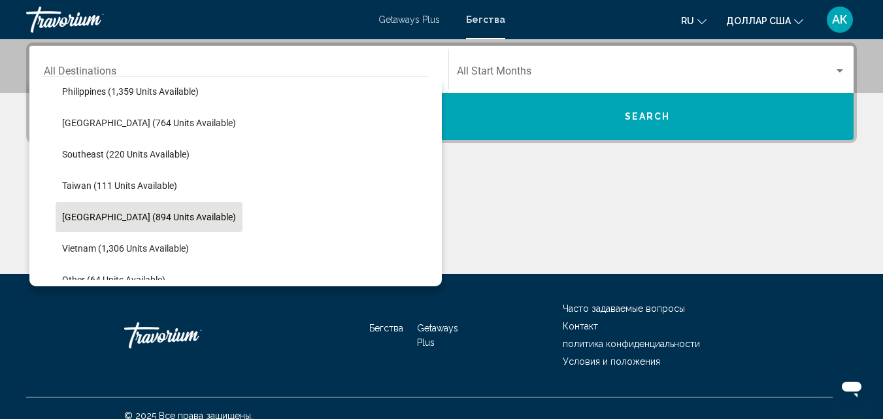
click at [106, 220] on span "[GEOGRAPHIC_DATA] (894 units available)" at bounding box center [149, 217] width 174 height 10
type input "**********"
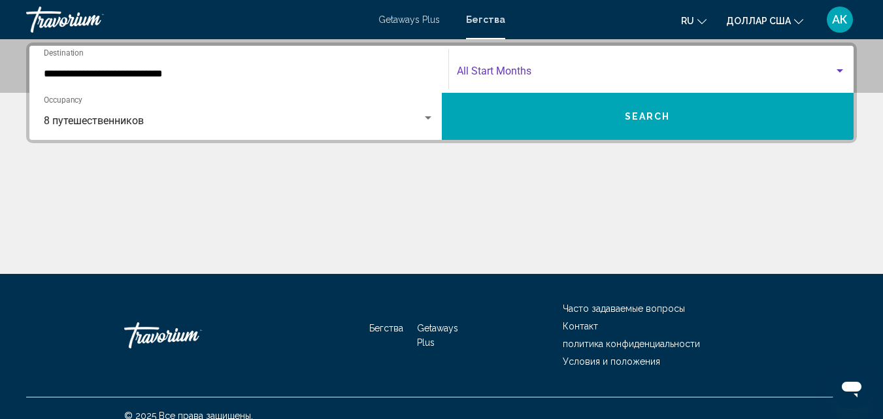
click at [493, 73] on span "Search widget" at bounding box center [646, 74] width 378 height 12
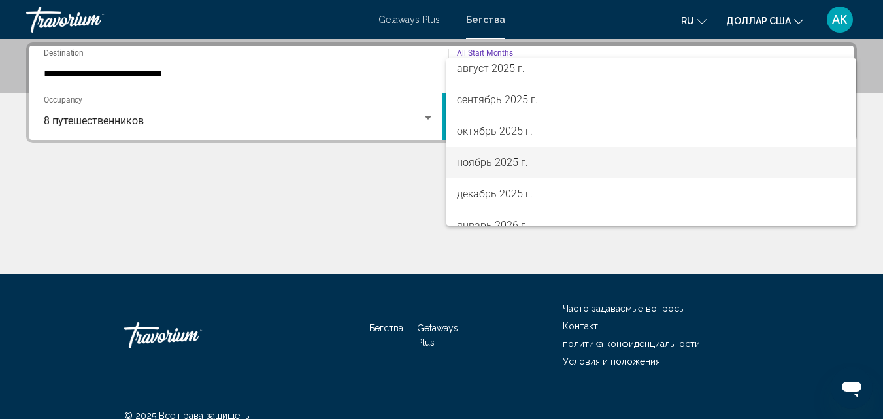
scroll to position [65, 0]
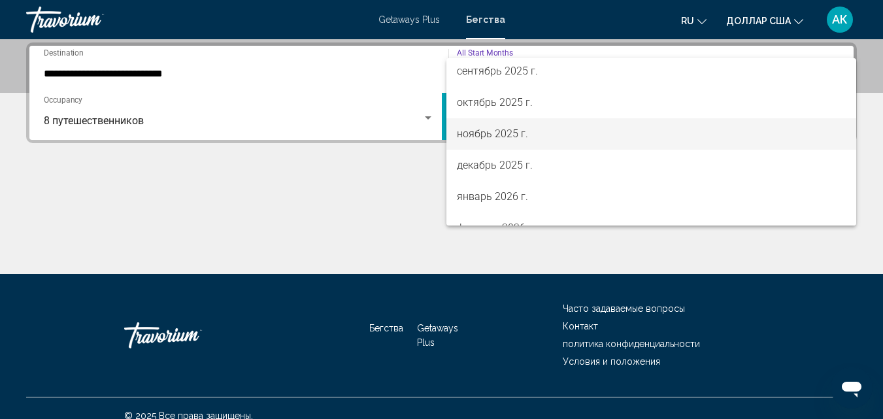
click at [474, 131] on font "ноябрь 2025 г." at bounding box center [492, 133] width 71 height 12
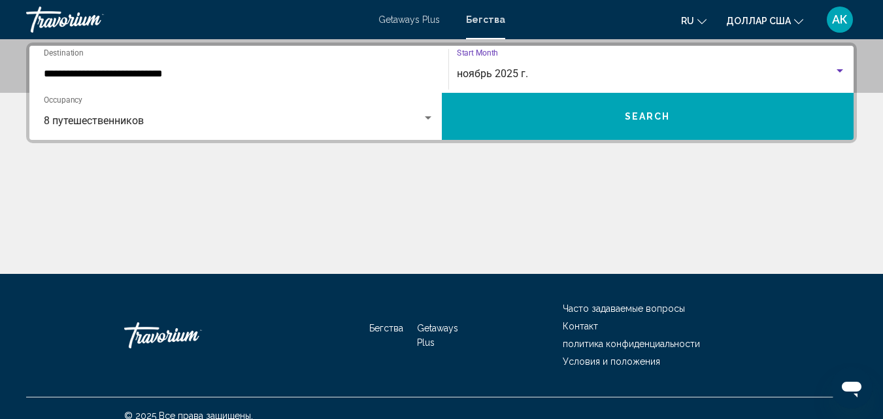
click at [655, 122] on button "Search" at bounding box center [648, 116] width 413 height 47
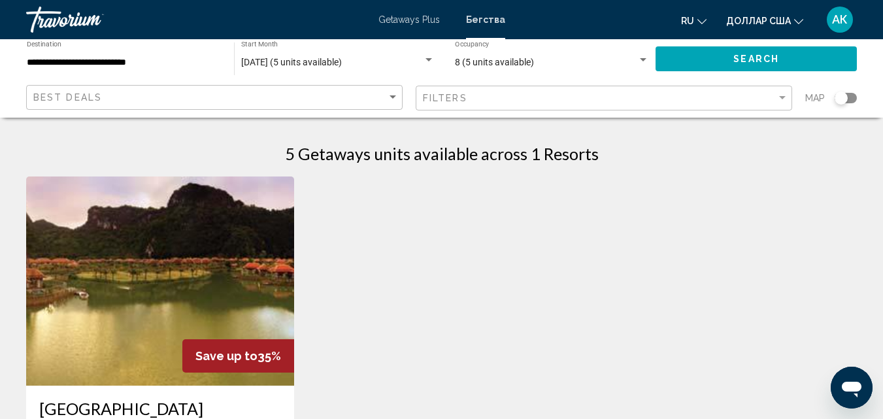
click at [262, 340] on div "Save up to 35%" at bounding box center [238, 355] width 112 height 33
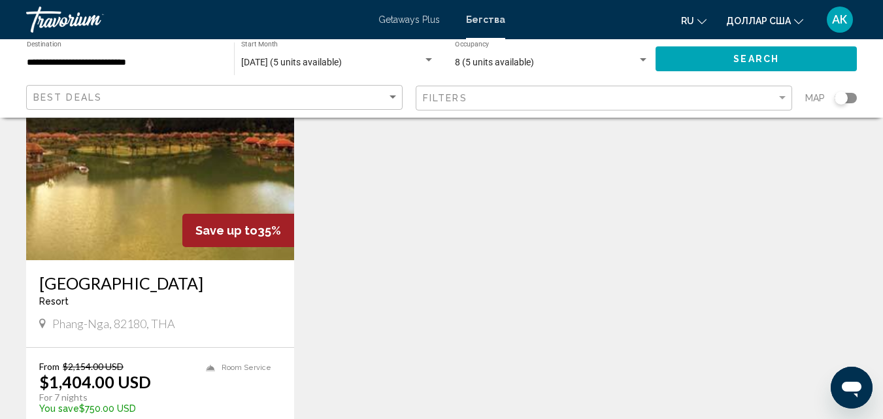
scroll to position [131, 0]
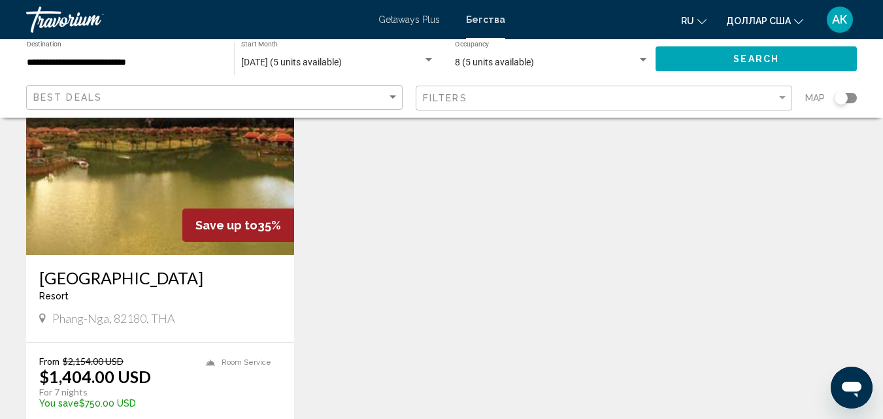
click at [122, 278] on h3 "[GEOGRAPHIC_DATA]" at bounding box center [160, 278] width 242 height 20
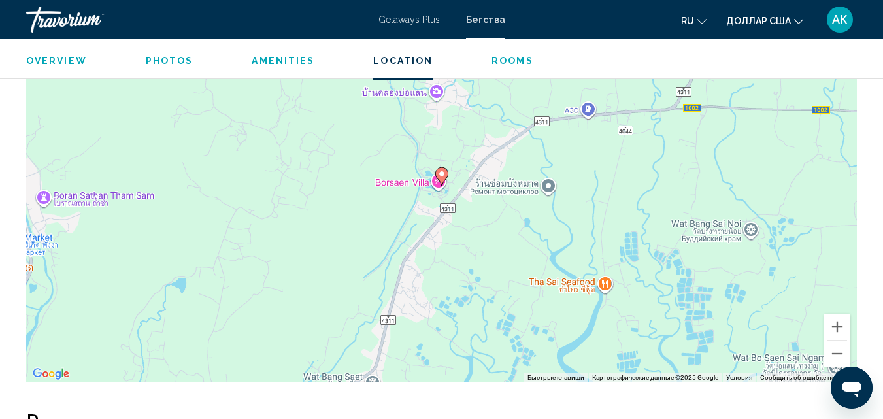
scroll to position [1906, 0]
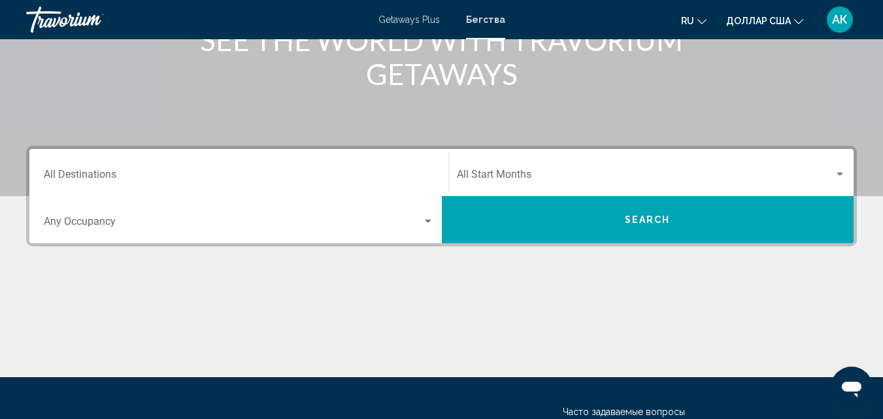
click at [111, 181] on input "Destination All Destinations" at bounding box center [239, 177] width 390 height 12
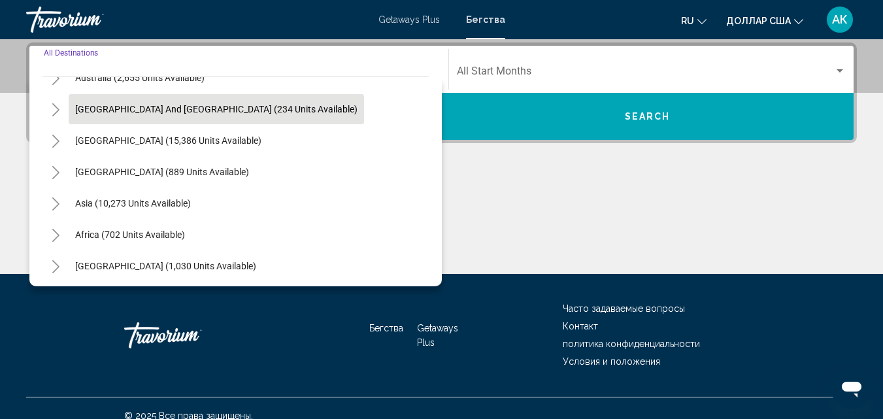
scroll to position [212, 0]
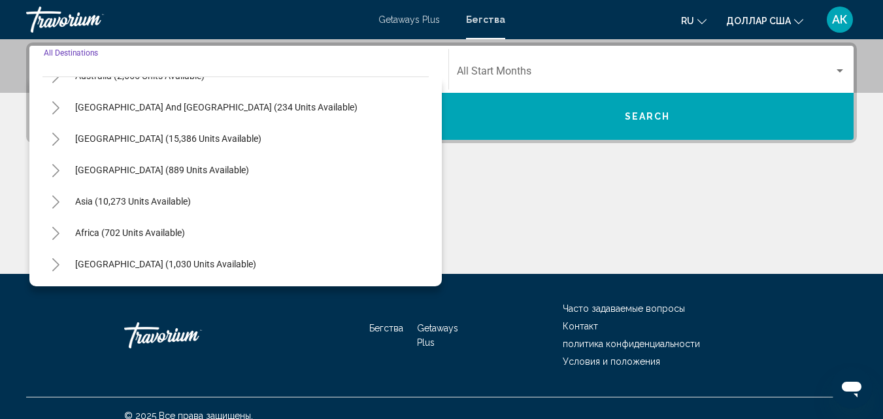
click at [50, 205] on button "Toggle Asia (10,273 units available)" at bounding box center [55, 201] width 26 height 26
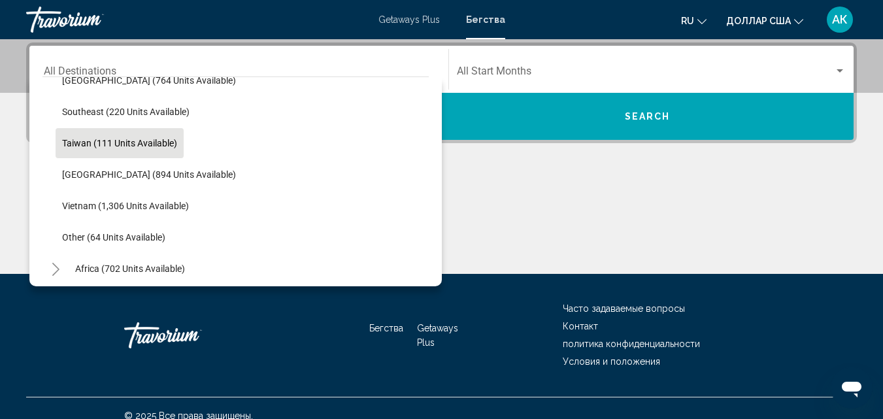
scroll to position [669, 0]
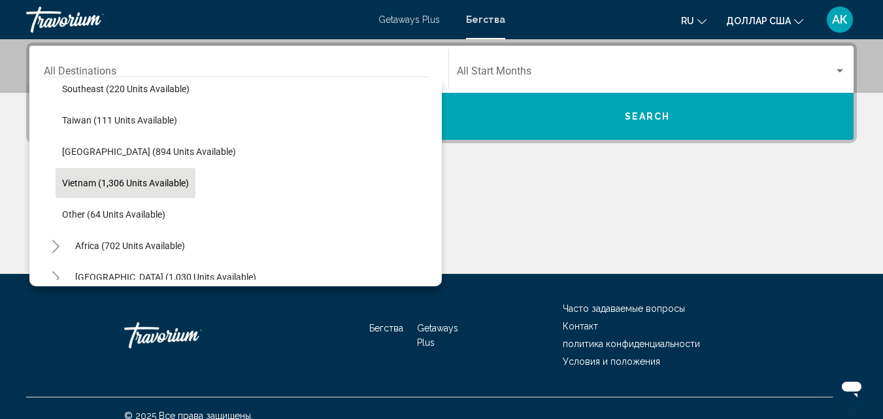
click at [86, 183] on span "Vietnam (1,306 units available)" at bounding box center [125, 183] width 127 height 10
type input "**********"
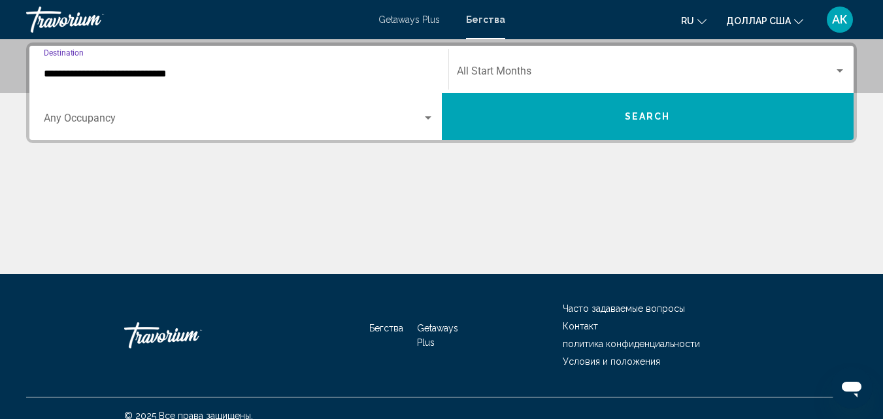
click at [77, 118] on span "Search widget" at bounding box center [233, 121] width 379 height 12
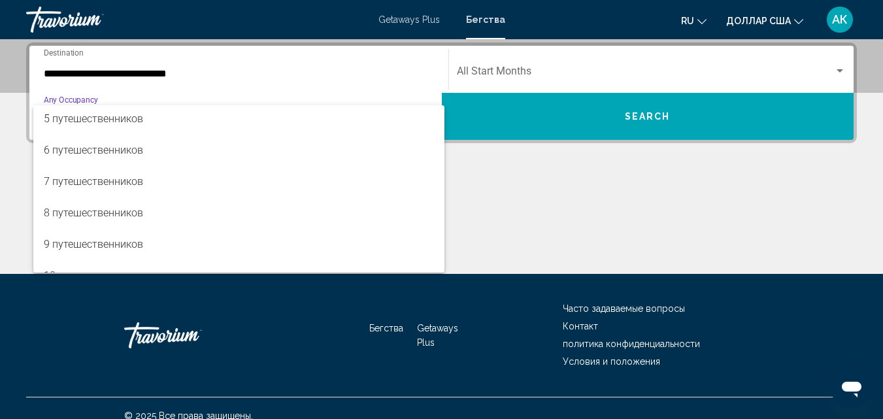
scroll to position [131, 0]
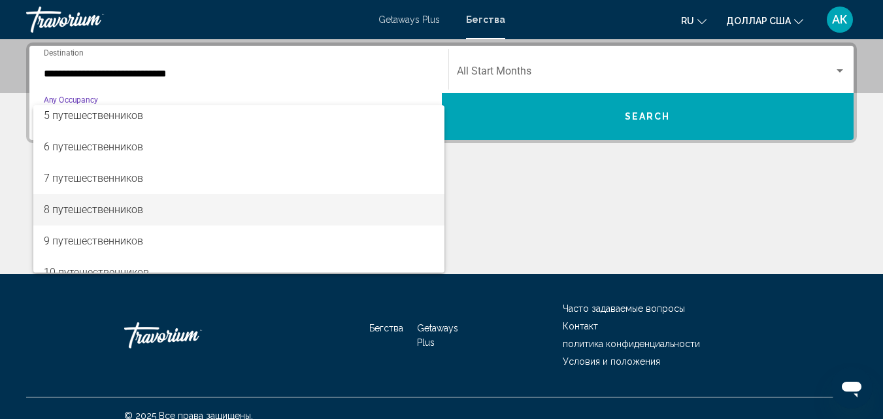
click at [109, 201] on span "8 путешественников" at bounding box center [239, 209] width 390 height 31
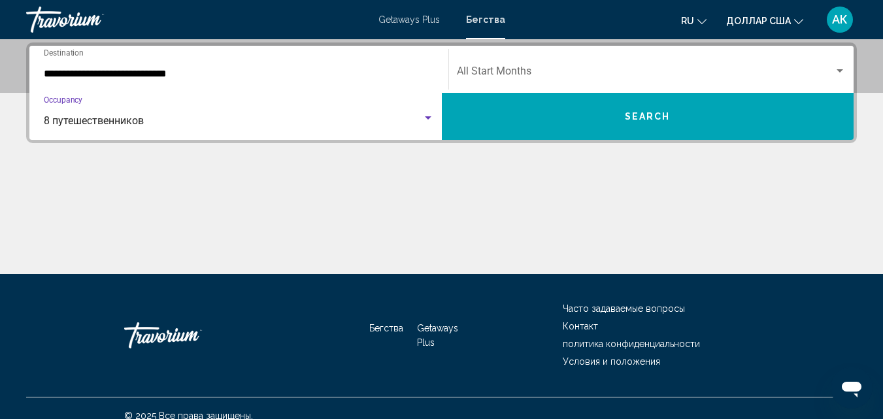
click at [518, 68] on span "Search widget" at bounding box center [646, 74] width 378 height 12
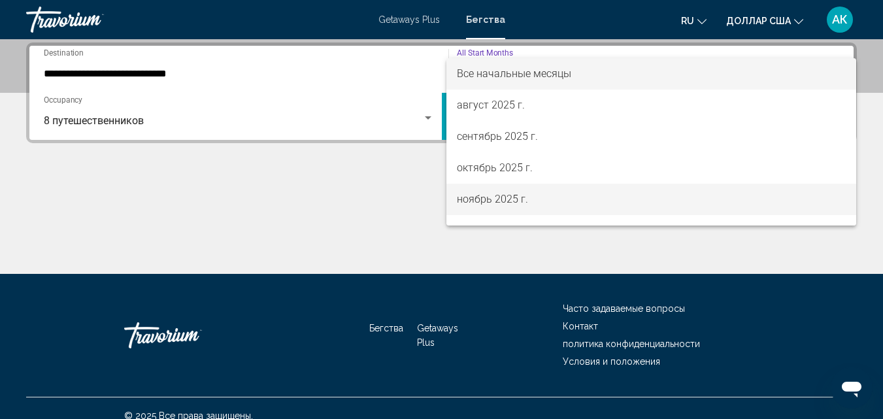
click at [481, 196] on font "ноябрь 2025 г." at bounding box center [492, 199] width 71 height 12
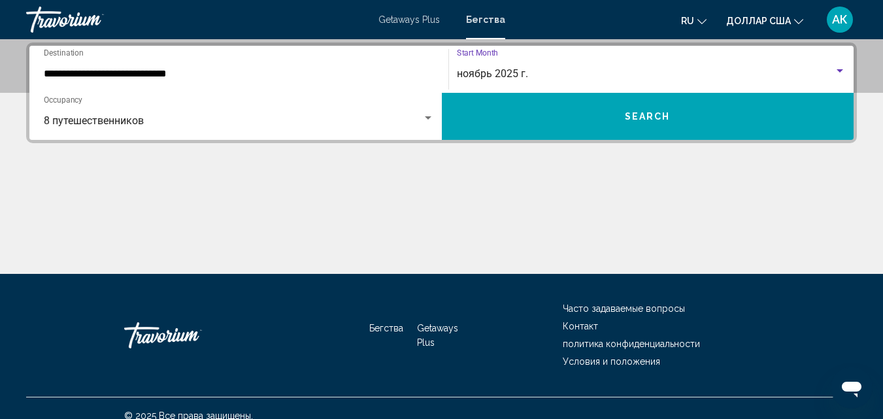
click at [635, 119] on span "Search" at bounding box center [648, 117] width 46 height 10
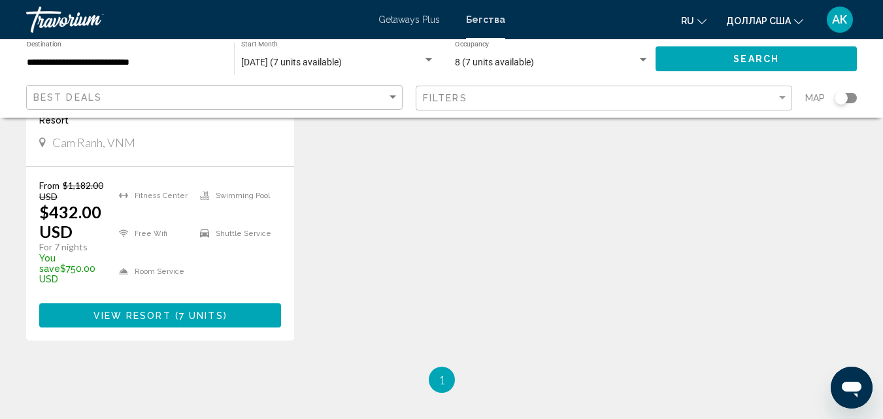
scroll to position [327, 0]
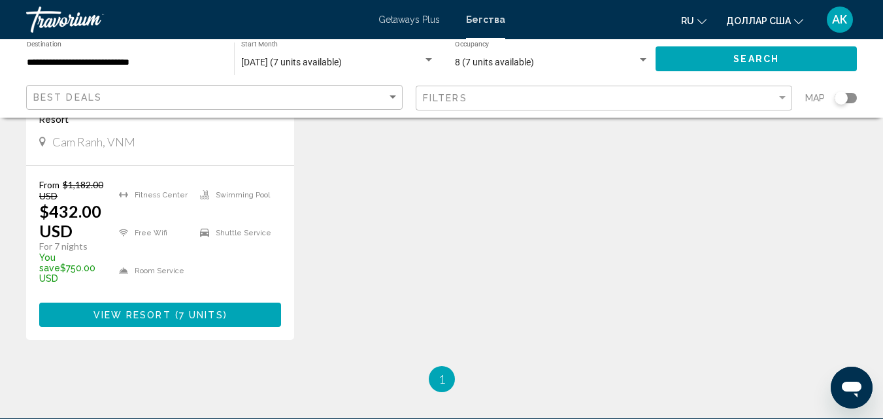
click at [140, 310] on span "View Resort" at bounding box center [132, 315] width 78 height 10
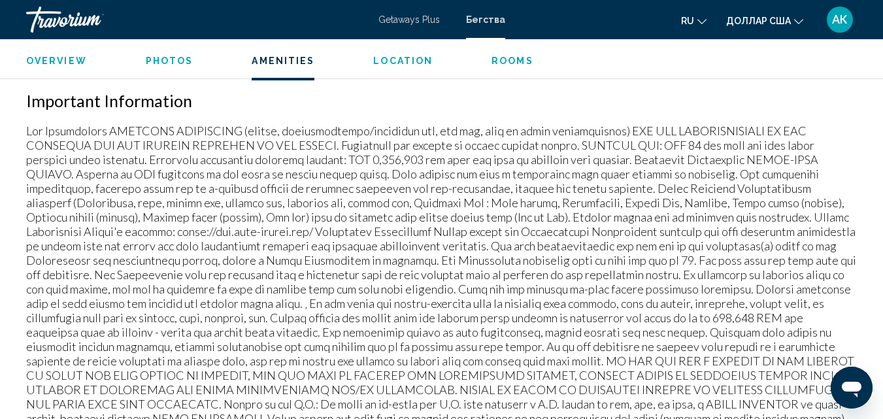
scroll to position [1491, 0]
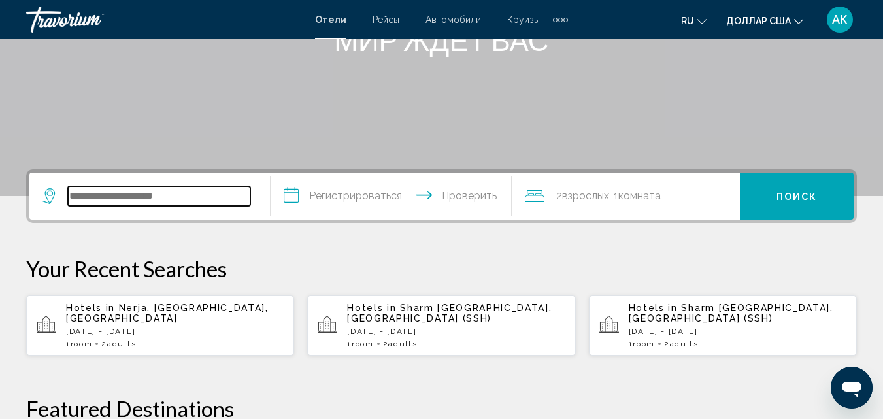
click at [119, 197] on input "Виджет поиска" at bounding box center [159, 196] width 182 height 20
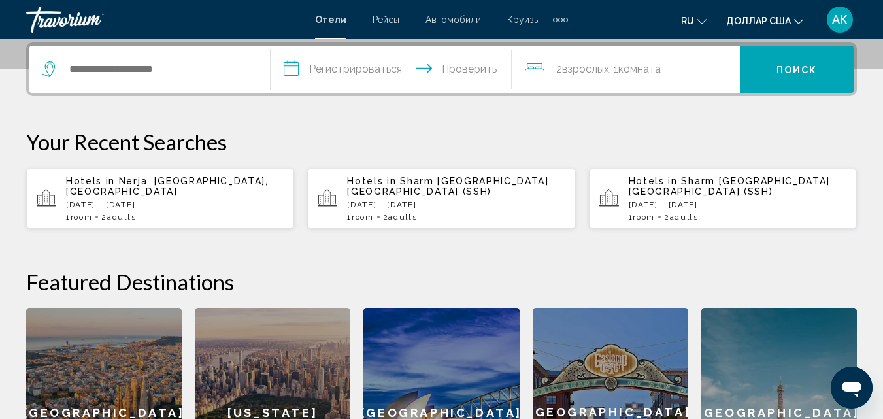
click at [131, 178] on span "Nerja, Malaga, Spain" at bounding box center [167, 186] width 203 height 21
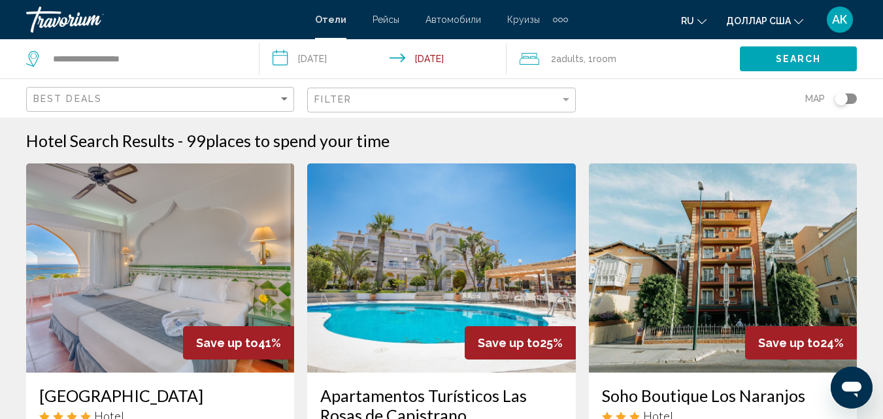
click at [526, 61] on icon "Travelers: 2 adults, 0 children" at bounding box center [530, 59] width 20 height 16
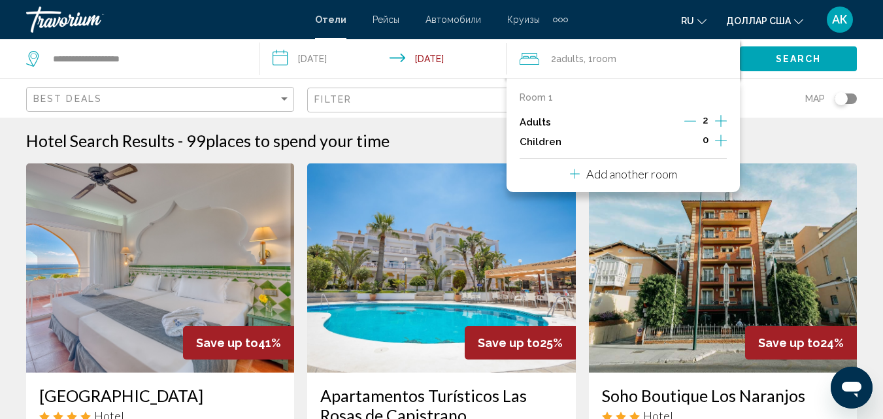
click at [610, 178] on p "Add another room" at bounding box center [631, 174] width 91 height 14
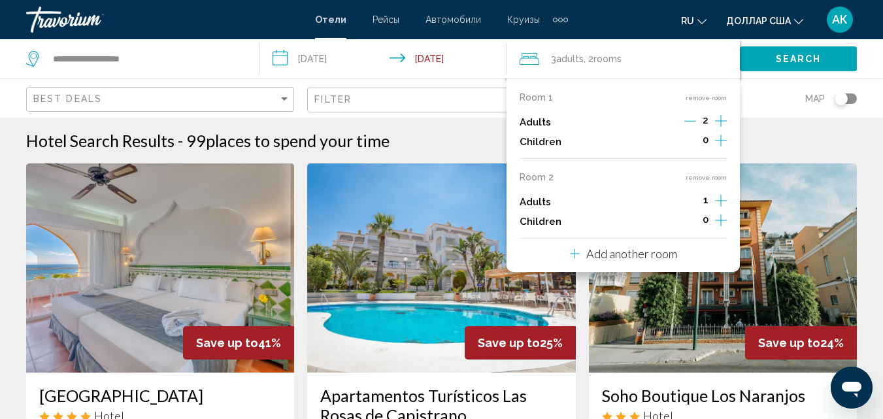
click at [727, 129] on icon "Increment adults" at bounding box center [721, 121] width 12 height 16
click at [641, 254] on p "Add another room" at bounding box center [631, 253] width 91 height 14
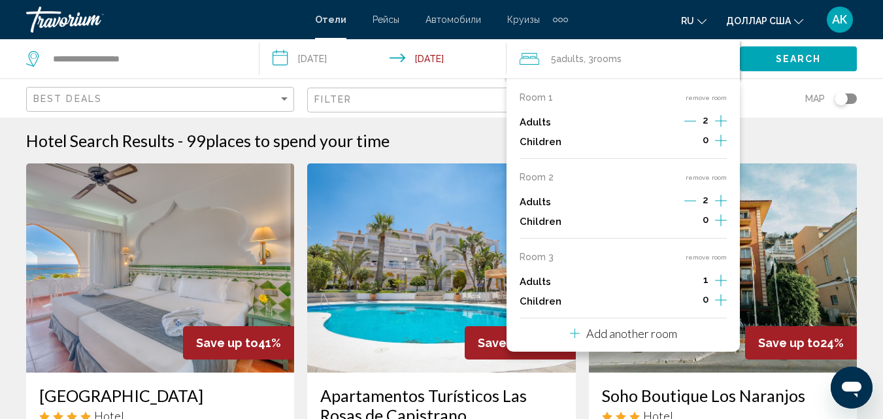
click at [716, 127] on icon "Increment adults" at bounding box center [721, 121] width 12 height 12
click at [639, 339] on p "Add another room" at bounding box center [631, 333] width 91 height 14
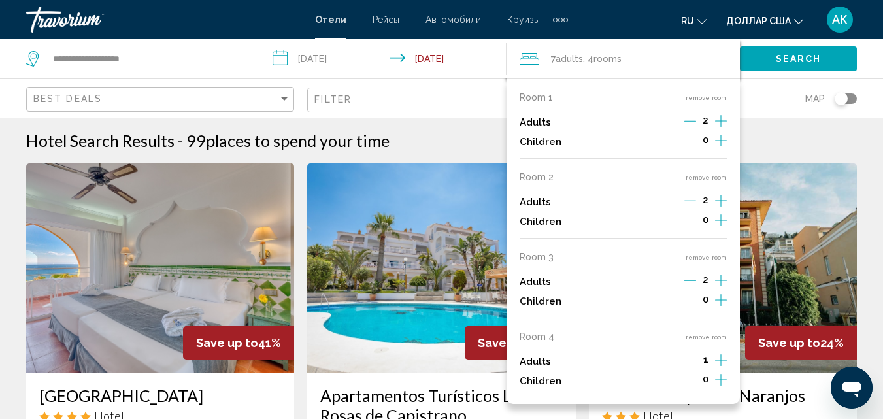
click at [722, 129] on icon "Increment adults" at bounding box center [721, 121] width 12 height 16
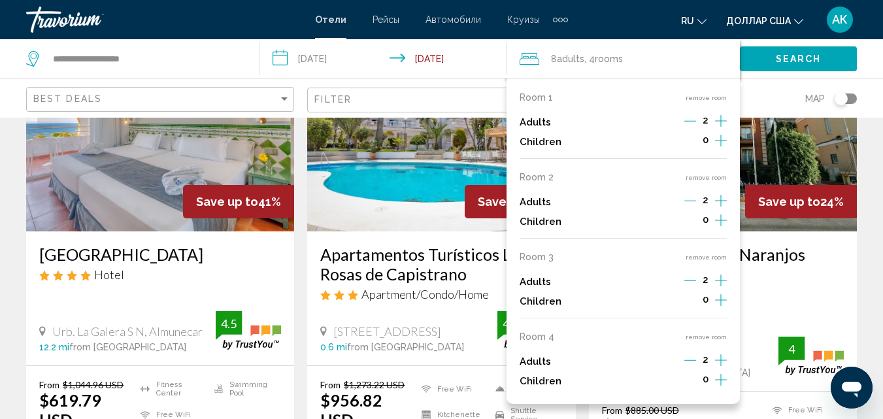
scroll to position [131, 0]
